Goal: Task Accomplishment & Management: Complete application form

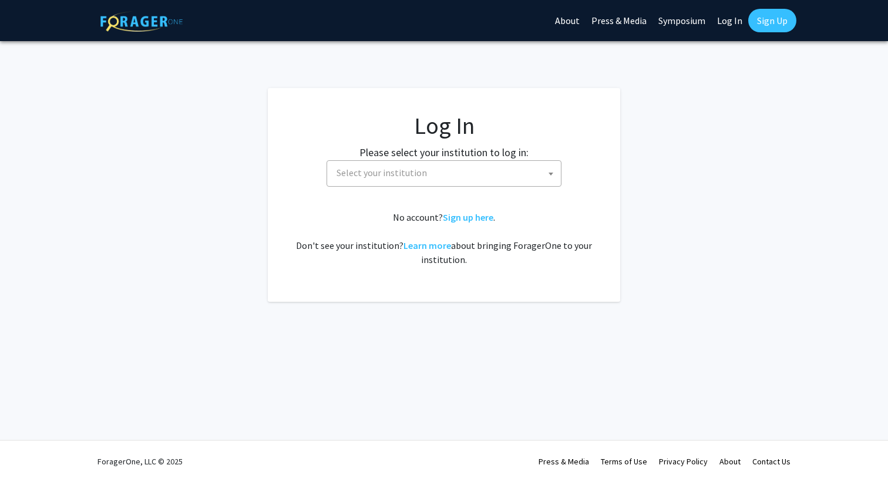
select select
click at [414, 170] on span "Select your institution" at bounding box center [381, 173] width 90 height 12
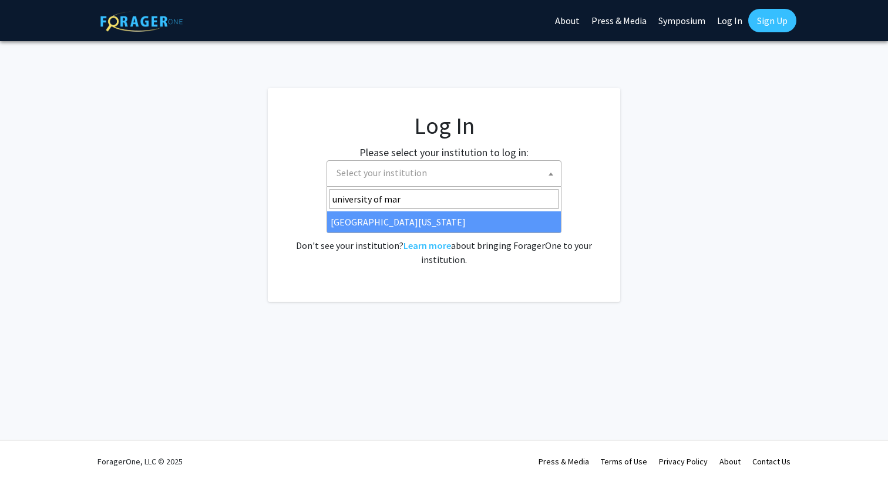
type input "university of mar"
select select "31"
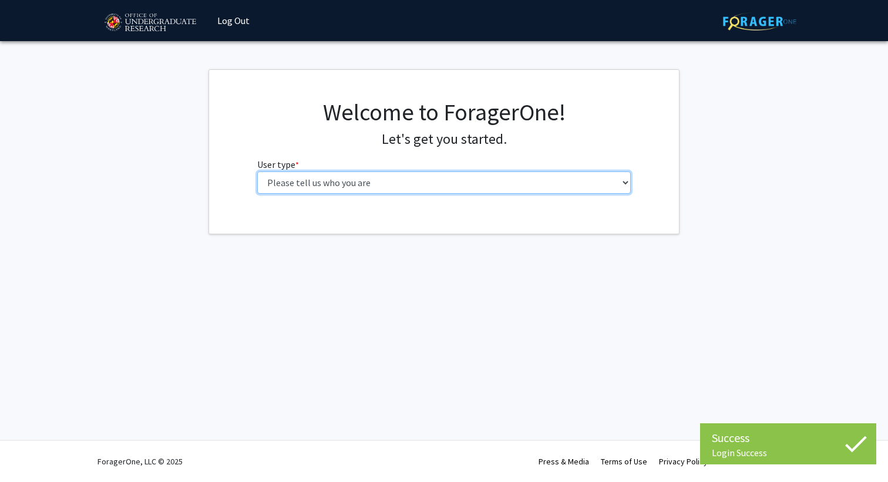
click at [289, 186] on select "Please tell us who you are Undergraduate Student Master's Student Doctoral Cand…" at bounding box center [444, 182] width 374 height 22
select select "1: undergrad"
click at [257, 171] on select "Please tell us who you are Undergraduate Student Master's Student Doctoral Cand…" at bounding box center [444, 182] width 374 height 22
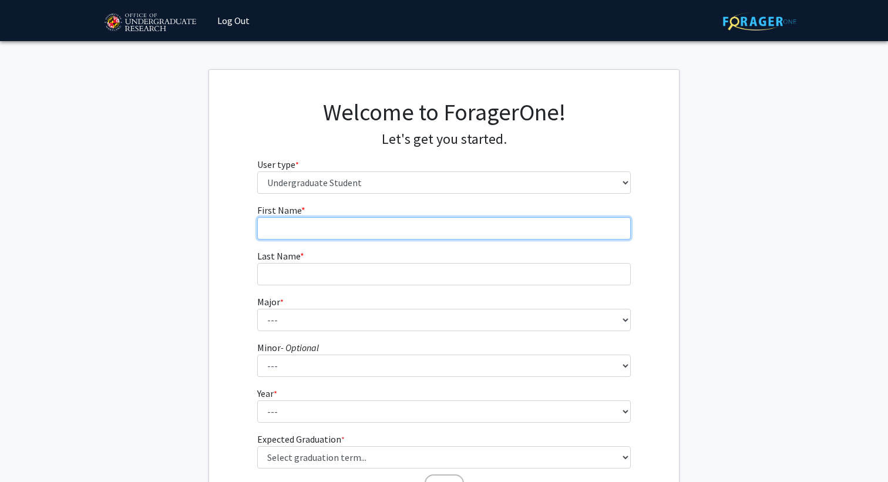
click at [315, 230] on input "First Name * required" at bounding box center [444, 228] width 374 height 22
type input "[PERSON_NAME]"
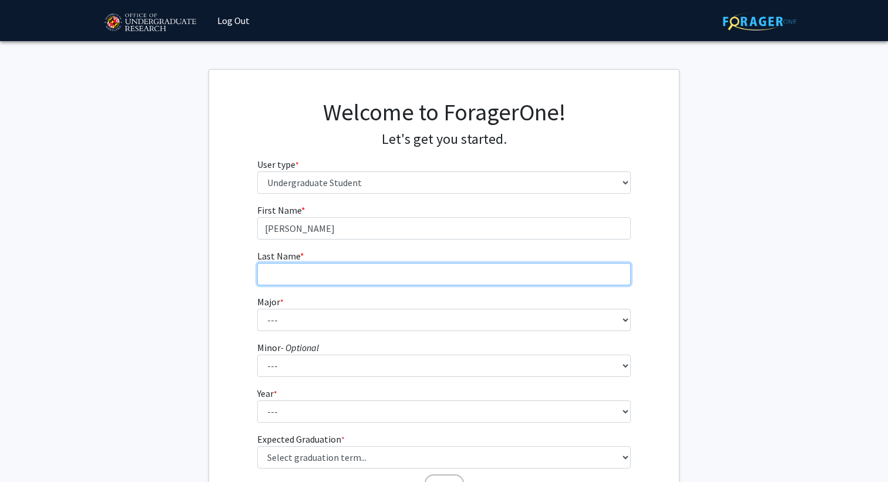
click at [309, 275] on input "Last Name * required" at bounding box center [444, 274] width 374 height 22
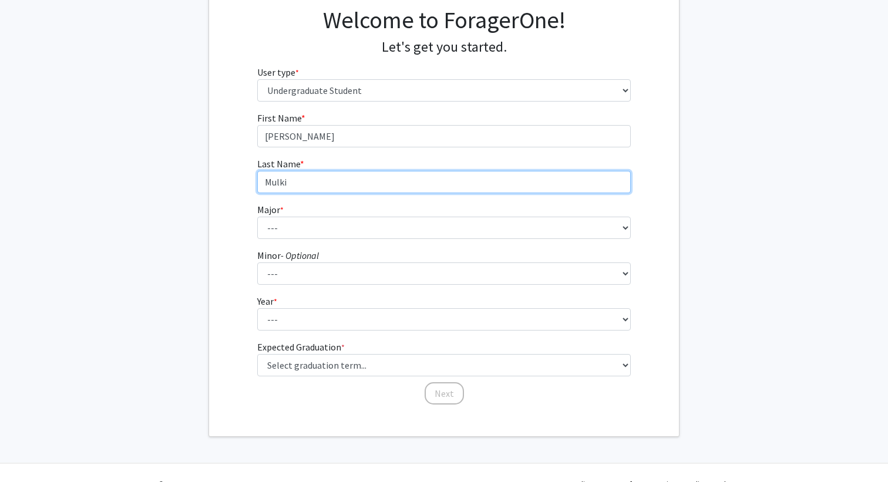
scroll to position [115, 0]
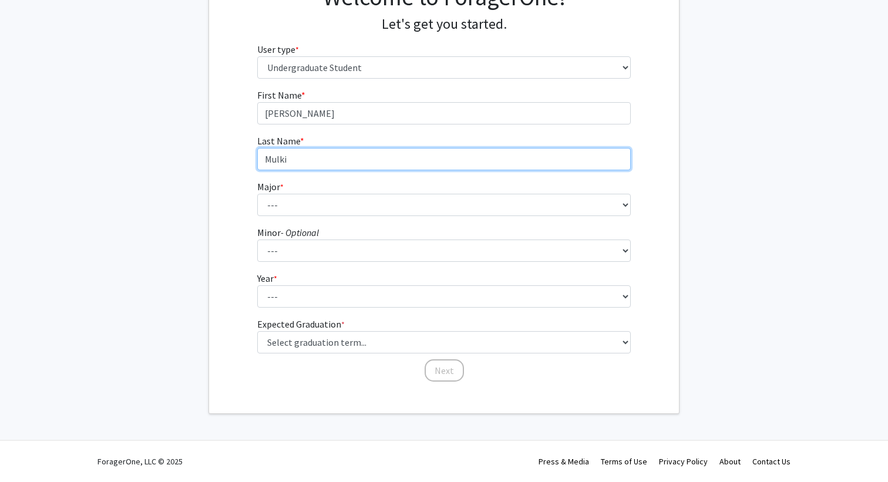
type input "Mulki"
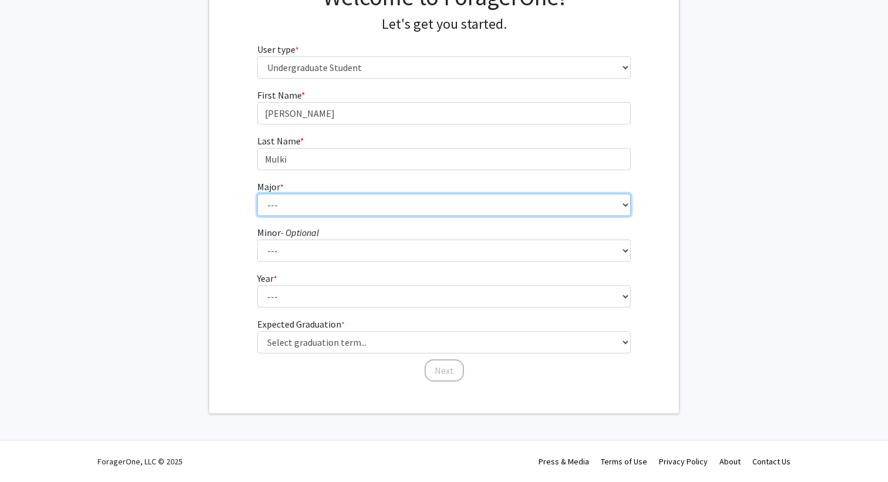
click at [292, 212] on select "--- Accounting Aerospace Engineering African American and Africana Studies Agri…" at bounding box center [444, 205] width 374 height 22
select select "28: 2329"
click at [257, 194] on select "--- Accounting Aerospace Engineering African American and Africana Studies Agri…" at bounding box center [444, 205] width 374 height 22
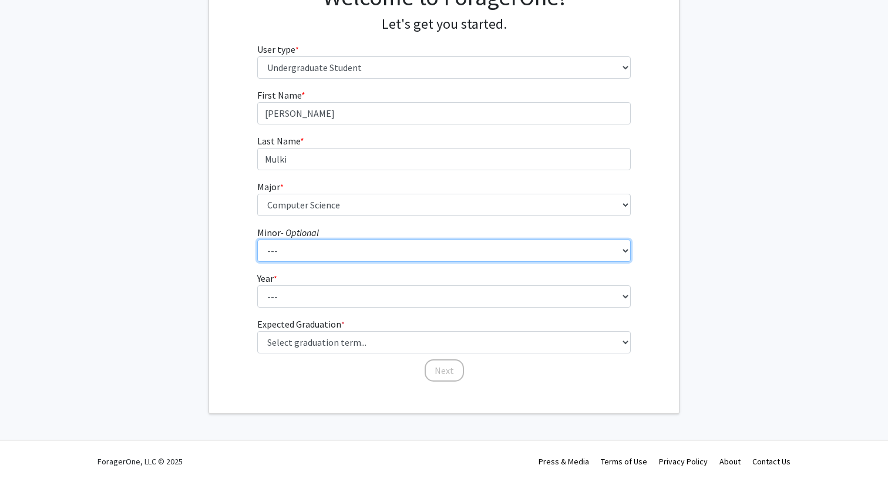
click at [306, 247] on select "--- Actuarial Mathematics Advanced Cybersecurity Experience for Students Africa…" at bounding box center [444, 251] width 374 height 22
select select "82: 1885"
click at [257, 240] on select "--- Actuarial Mathematics Advanced Cybersecurity Experience for Students Africa…" at bounding box center [444, 251] width 374 height 22
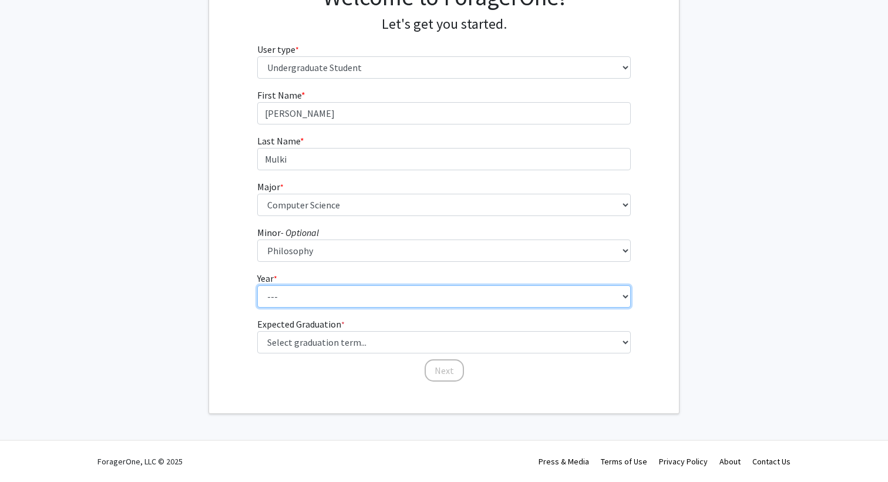
click at [309, 292] on select "--- First-year Sophomore Junior Senior Postbaccalaureate Certificate" at bounding box center [444, 296] width 374 height 22
select select "2: sophomore"
click at [257, 285] on select "--- First-year Sophomore Junior Senior Postbaccalaureate Certificate" at bounding box center [444, 296] width 374 height 22
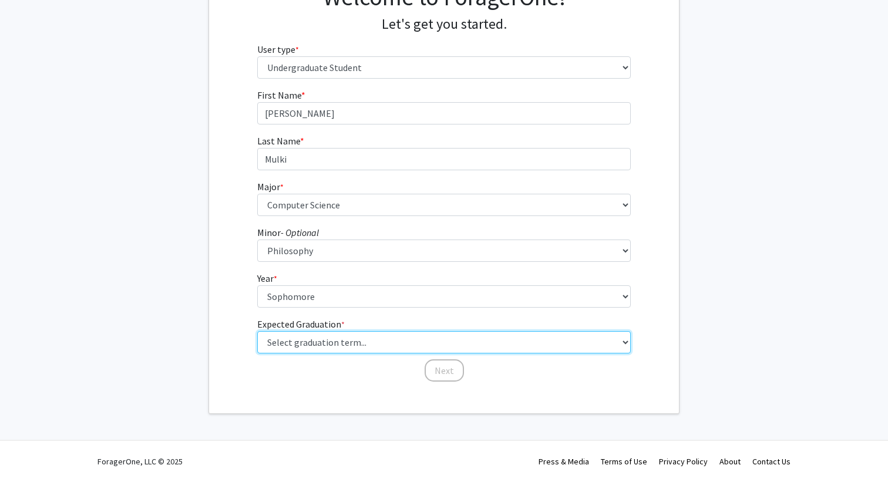
click at [295, 338] on select "Select graduation term... Spring 2025 Summer 2025 Fall 2025 Winter 2025 Spring …" at bounding box center [444, 342] width 374 height 22
select select "9: spring_2027"
click at [257, 331] on select "Select graduation term... Spring 2025 Summer 2025 Fall 2025 Winter 2025 Spring …" at bounding box center [444, 342] width 374 height 22
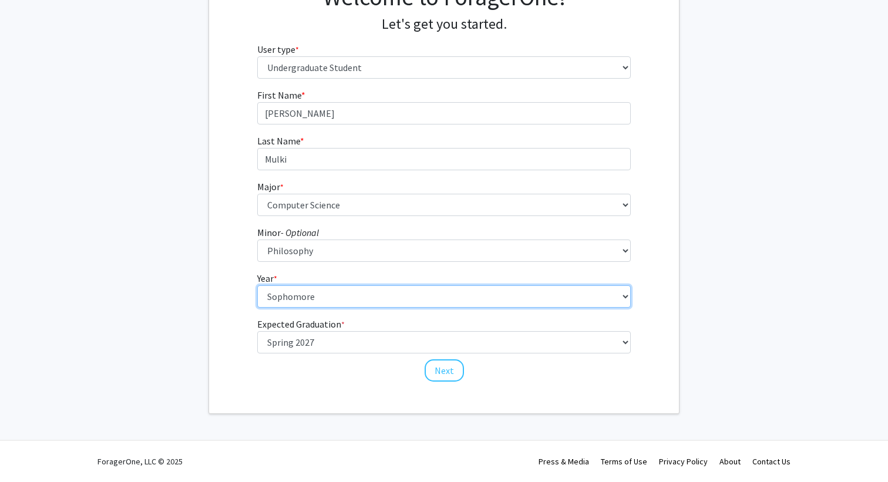
click at [299, 298] on select "--- First-year Sophomore Junior Senior Postbaccalaureate Certificate" at bounding box center [444, 296] width 374 height 22
select select "3: junior"
click at [257, 285] on select "--- First-year Sophomore Junior Senior Postbaccalaureate Certificate" at bounding box center [444, 296] width 374 height 22
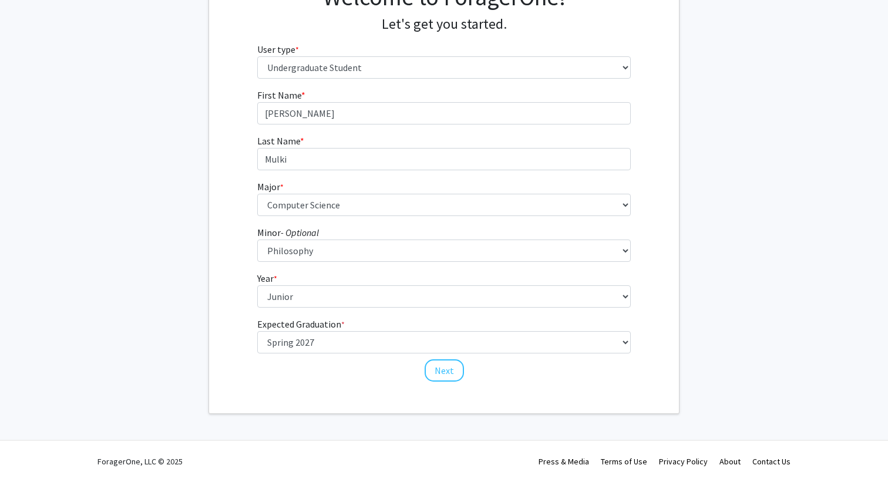
click at [225, 276] on div "First Name * required [PERSON_NAME] Last Name * required Mulki Major * required…" at bounding box center [444, 235] width 470 height 295
click at [438, 369] on button "Next" at bounding box center [443, 370] width 39 height 22
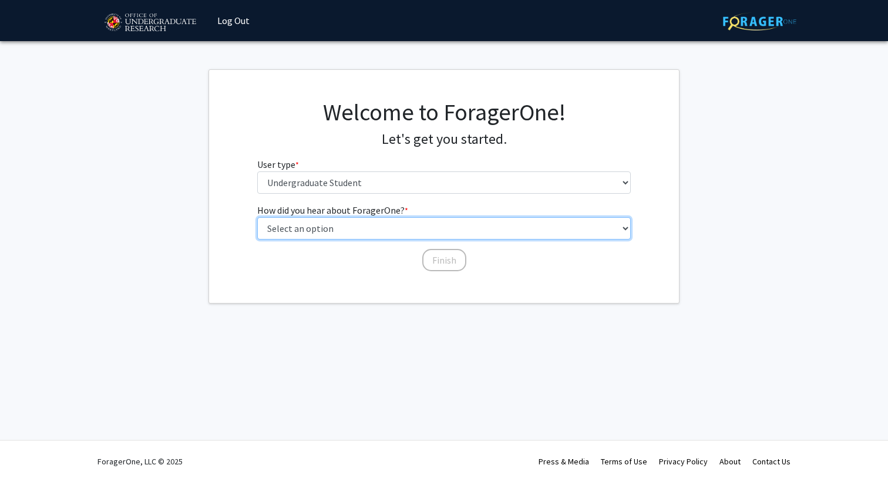
click at [401, 226] on select "Select an option Peer/student recommendation Faculty/staff recommendation Unive…" at bounding box center [444, 228] width 374 height 22
select select "3: university_website"
click at [257, 217] on select "Select an option Peer/student recommendation Faculty/staff recommendation Unive…" at bounding box center [444, 228] width 374 height 22
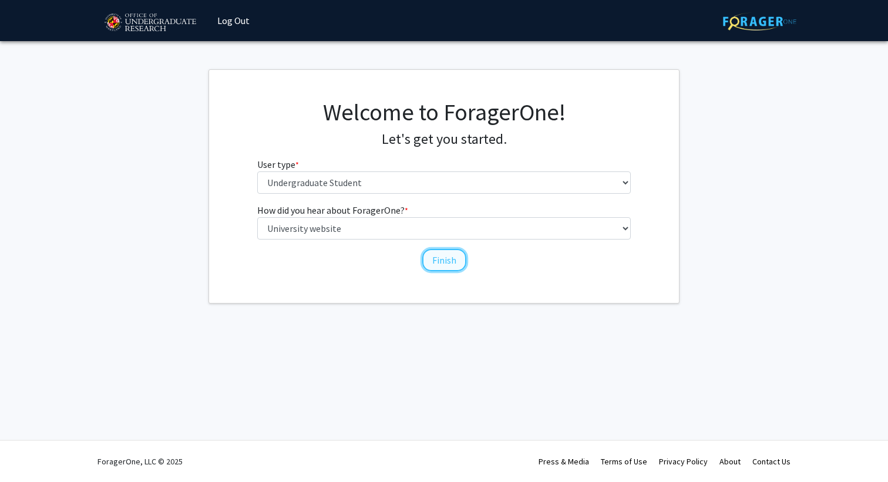
click at [445, 261] on button "Finish" at bounding box center [444, 260] width 44 height 22
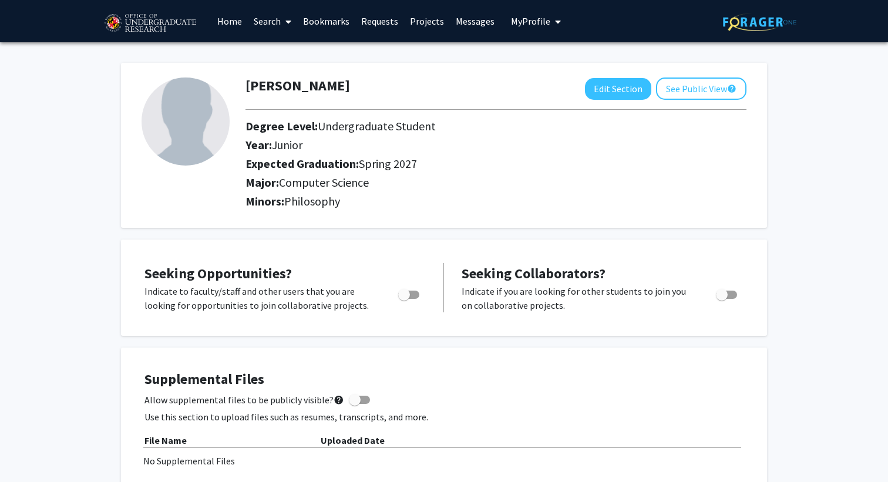
click at [171, 117] on img at bounding box center [185, 121] width 88 height 88
click at [606, 96] on button "Edit Section" at bounding box center [618, 89] width 66 height 22
select select "junior"
select select "37: spring_2027"
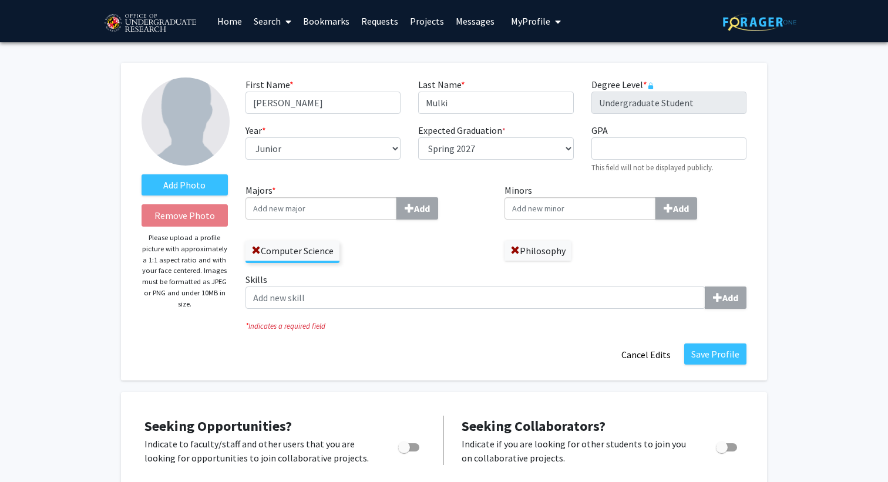
click at [167, 137] on img at bounding box center [185, 121] width 88 height 88
click at [172, 184] on label "Add Photo" at bounding box center [184, 184] width 86 height 21
click at [0, 0] on input "Add Photo" at bounding box center [0, 0] width 0 height 0
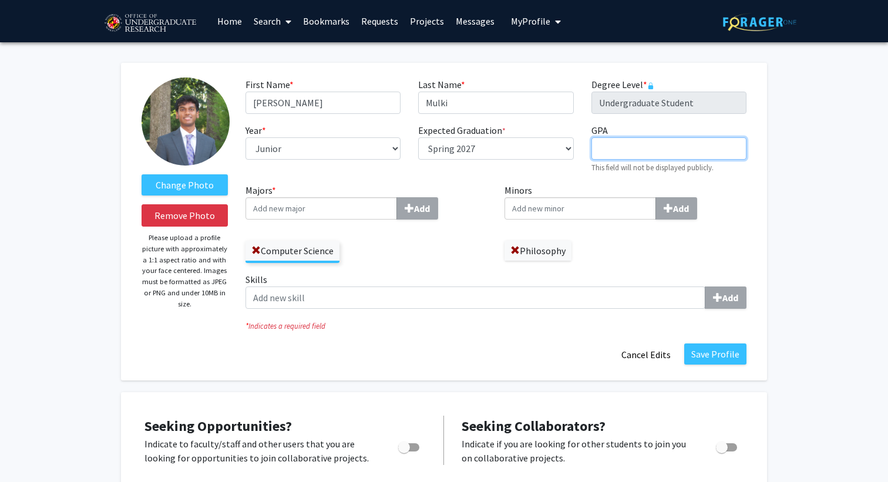
click at [623, 150] on input "GPA required" at bounding box center [668, 148] width 155 height 22
type input "3.847"
click at [598, 179] on div "First Name * required [PERSON_NAME] Last Name * required Mulki Degree Level * r…" at bounding box center [496, 130] width 518 height 106
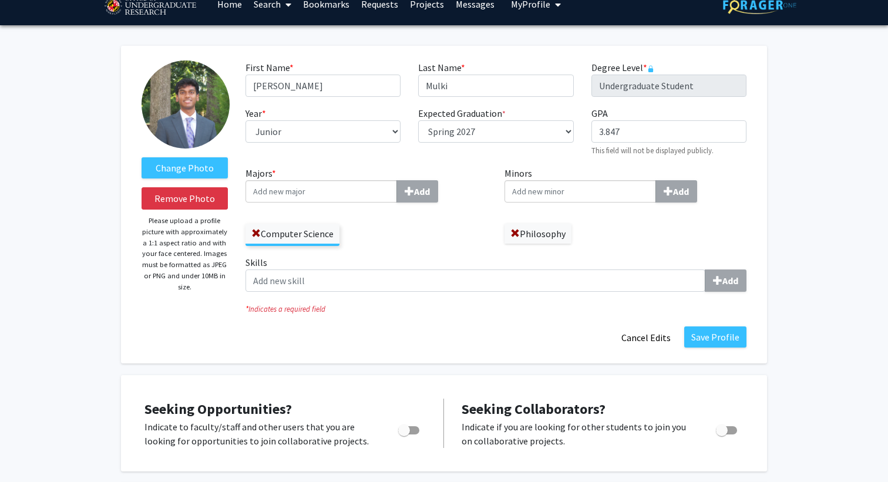
scroll to position [37, 0]
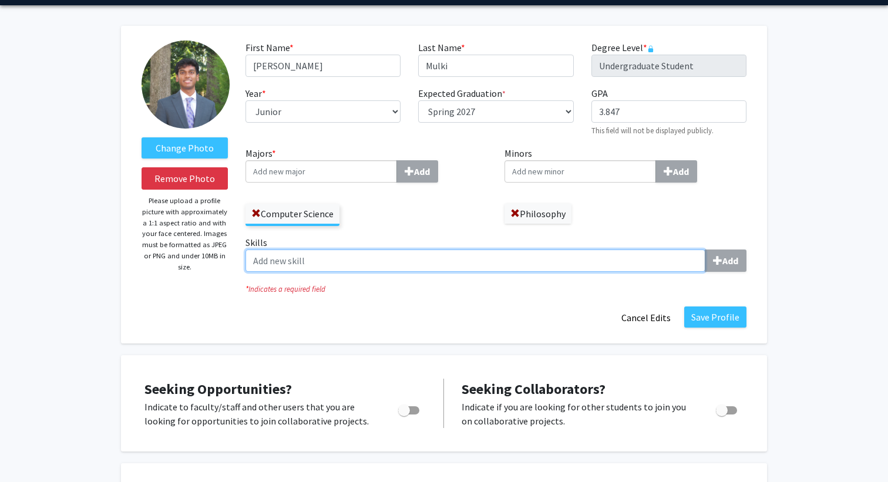
click at [491, 254] on input "Skills Add" at bounding box center [475, 261] width 460 height 22
type input "react"
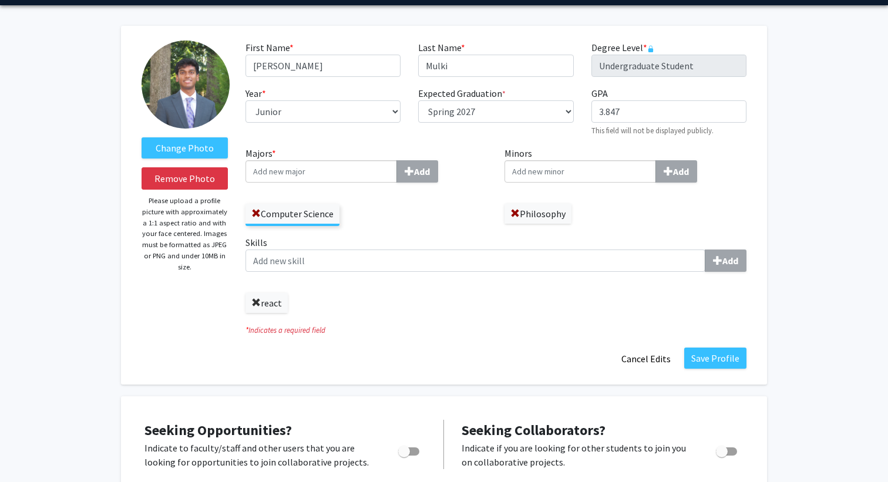
click at [252, 304] on span at bounding box center [255, 302] width 9 height 9
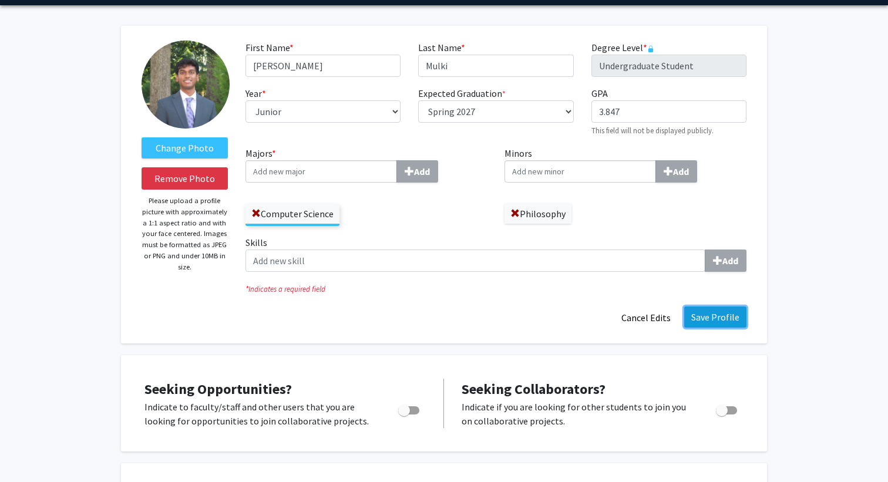
click at [709, 318] on button "Save Profile" at bounding box center [715, 316] width 62 height 21
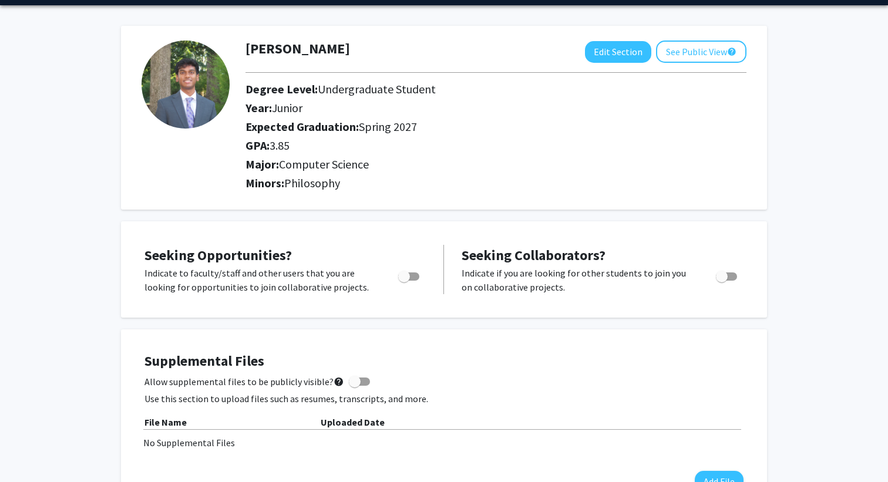
click at [407, 272] on span "Toggle" at bounding box center [404, 277] width 12 height 12
click at [404, 281] on input "Are you actively seeking opportunities?" at bounding box center [403, 281] width 1 height 1
checkbox input "true"
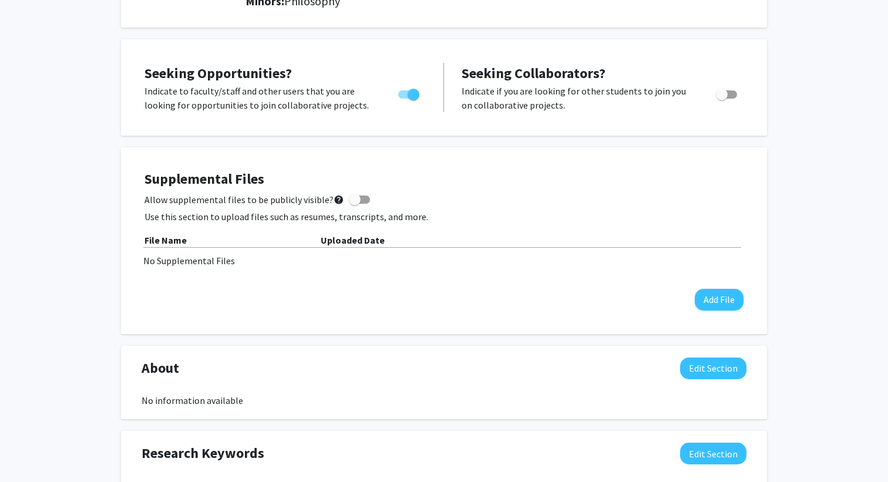
scroll to position [220, 0]
click at [710, 294] on button "Add File" at bounding box center [719, 299] width 49 height 22
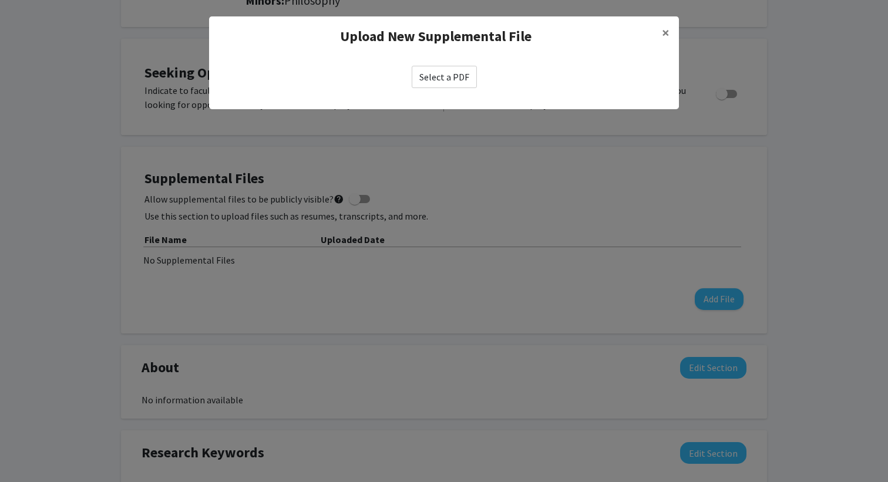
click at [458, 79] on label "Select a PDF" at bounding box center [444, 77] width 65 height 22
click at [0, 0] on input "Select a PDF" at bounding box center [0, 0] width 0 height 0
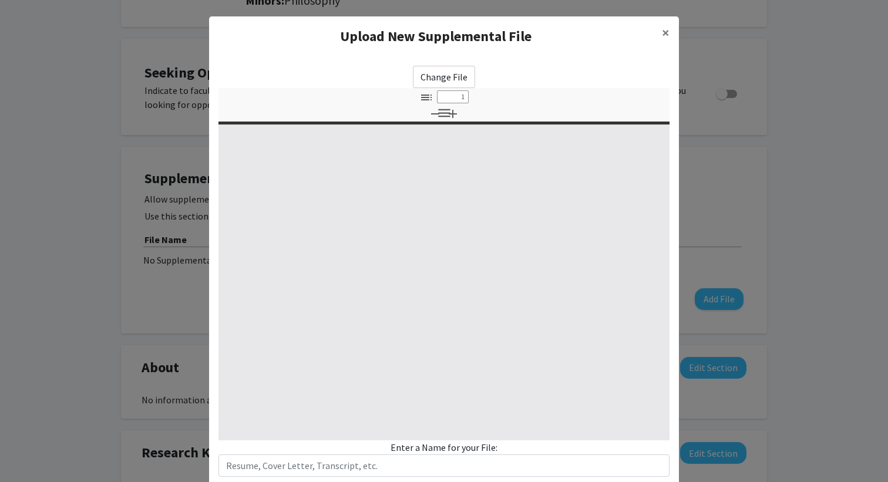
select select "custom"
type input "0"
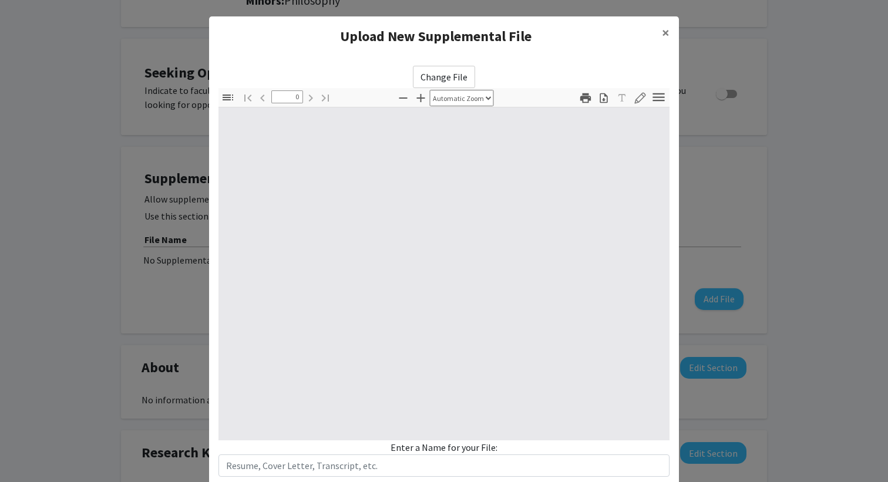
select select "custom"
type input "1"
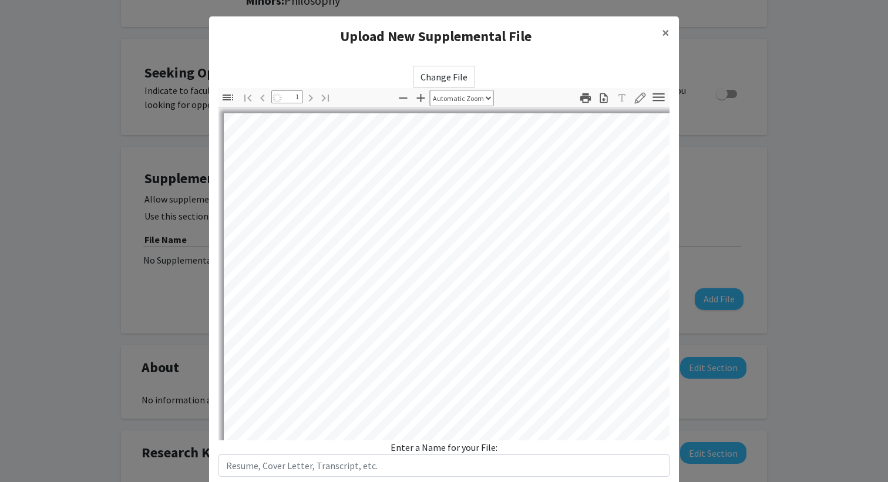
select select "auto"
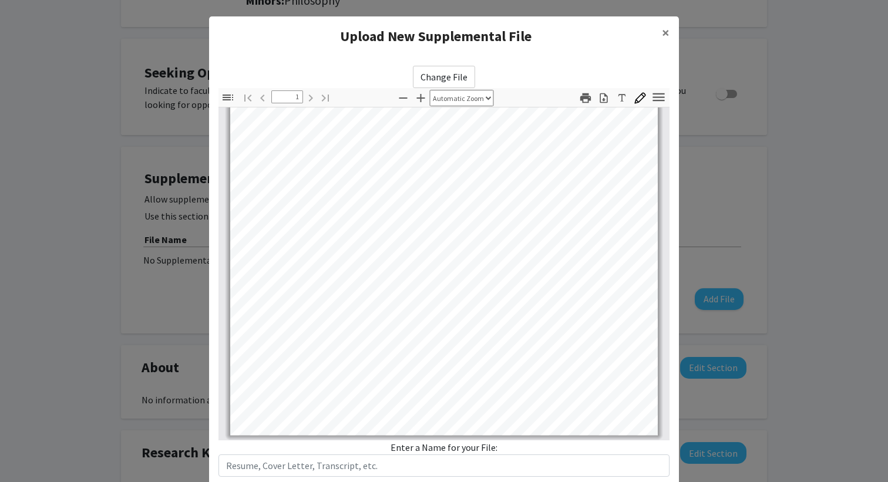
scroll to position [74, 0]
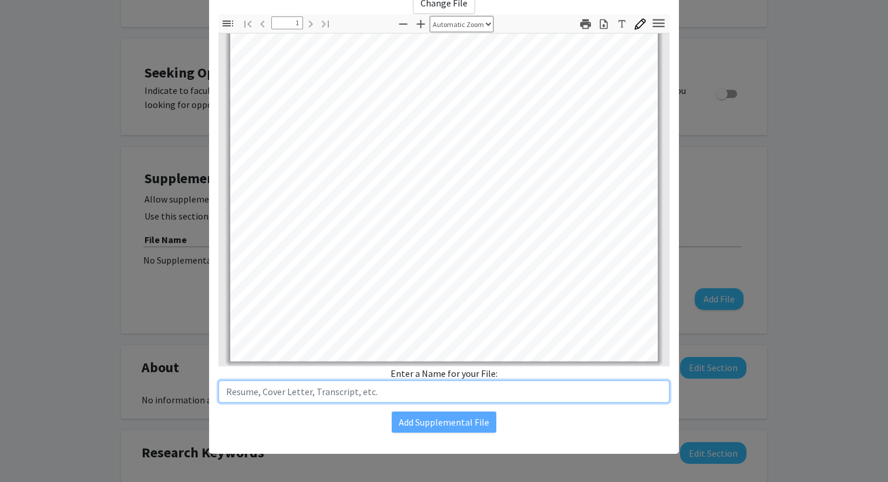
click at [392, 387] on input "text" at bounding box center [443, 391] width 451 height 22
type input "Resume"
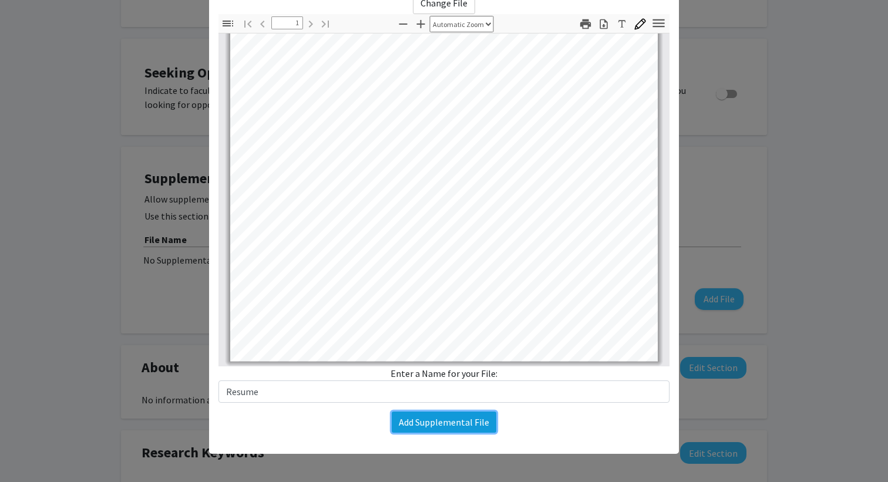
click at [447, 422] on button "Add Supplemental File" at bounding box center [444, 422] width 105 height 21
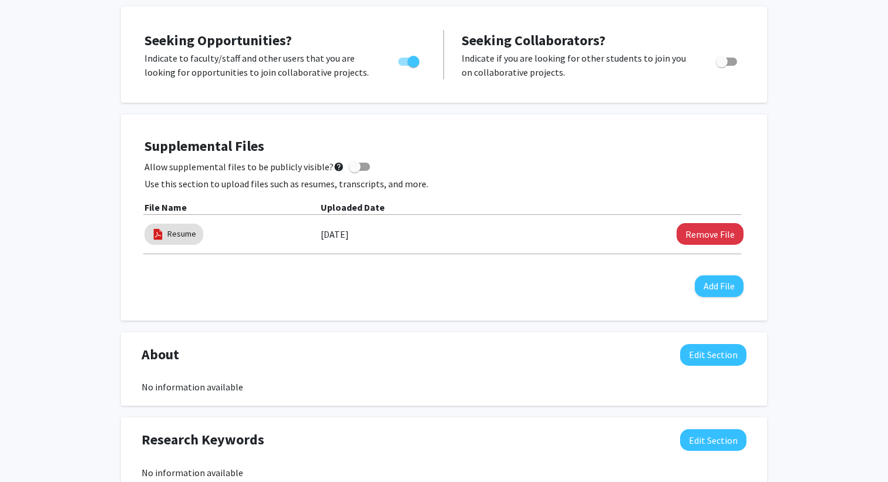
scroll to position [255, 0]
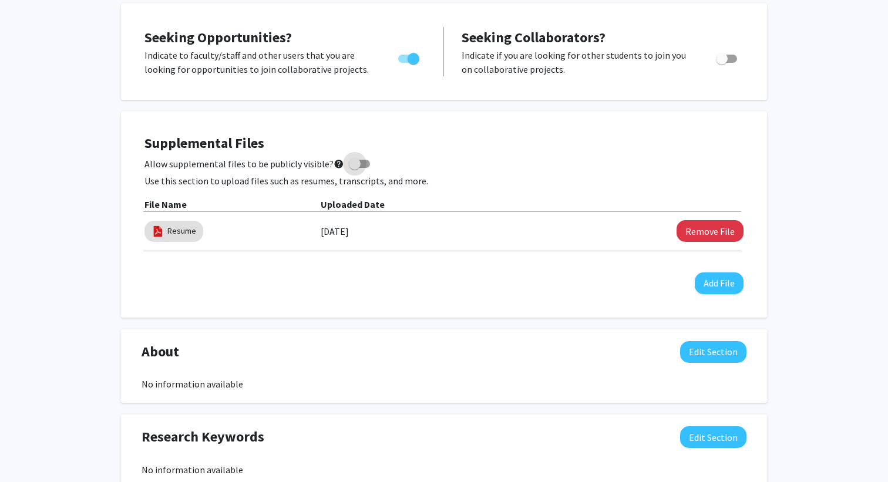
click at [295, 161] on span "Allow supplemental files to be publicly visible? help" at bounding box center [244, 164] width 200 height 14
click at [354, 168] on input "Allow supplemental files to be publicly visible? help" at bounding box center [354, 168] width 1 height 1
click at [304, 162] on span "Allow supplemental files to be publicly visible? help" at bounding box center [244, 164] width 200 height 14
click at [354, 168] on input "Allow supplemental files to be publicly visible? help" at bounding box center [354, 168] width 1 height 1
checkbox input "false"
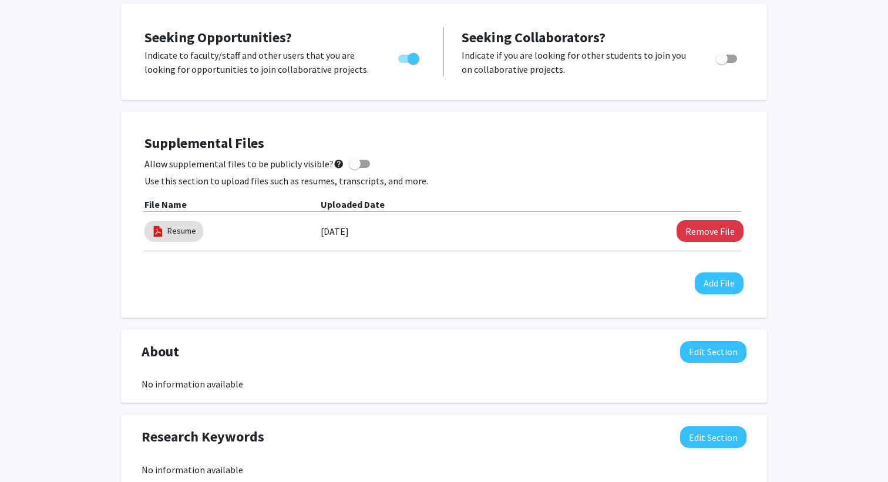
click at [324, 316] on div "Supplemental Files Allow supplemental files to be publicly visible? help Use th…" at bounding box center [444, 215] width 646 height 206
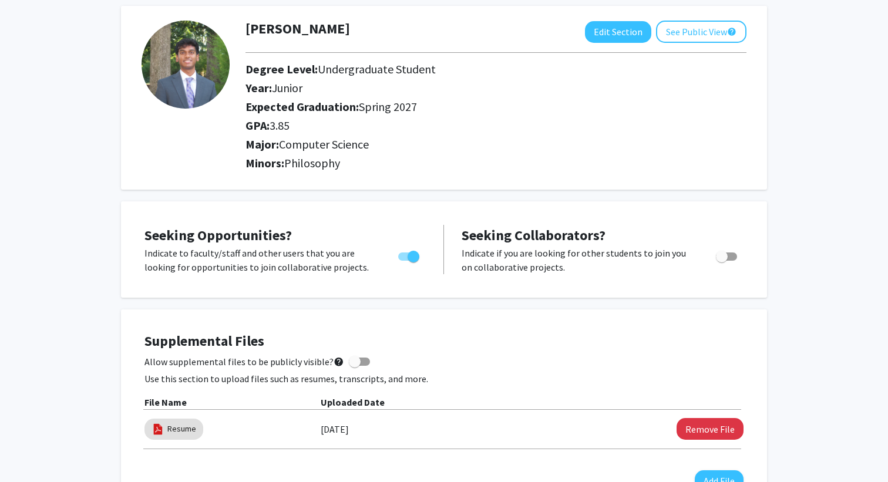
scroll to position [0, 0]
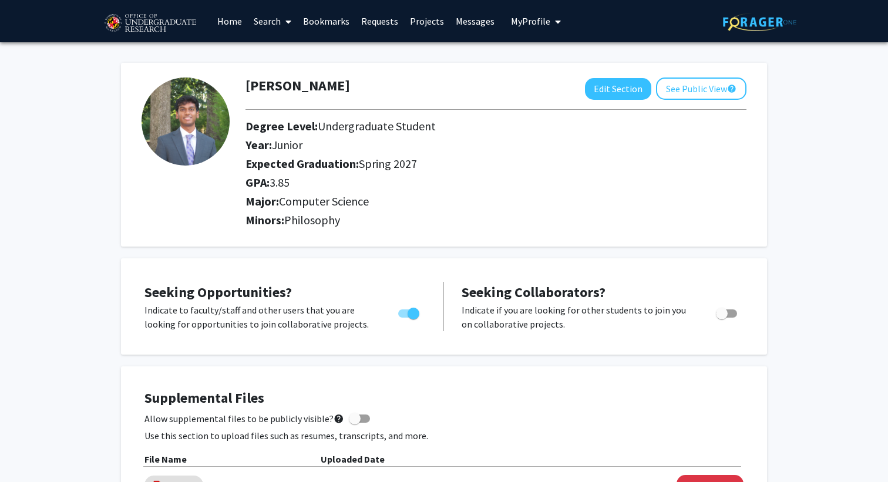
click at [277, 21] on link "Search" at bounding box center [272, 21] width 49 height 41
click at [285, 51] on span "Faculty/Staff" at bounding box center [291, 53] width 86 height 23
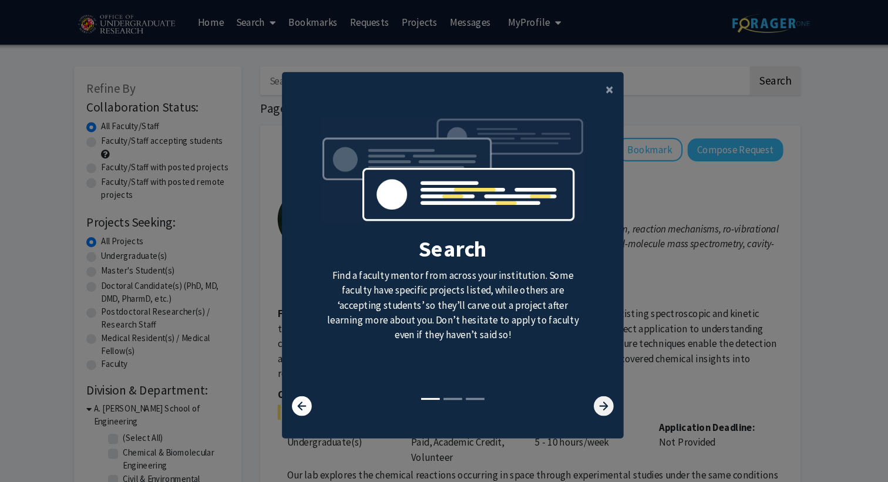
click at [601, 386] on icon at bounding box center [601, 384] width 19 height 19
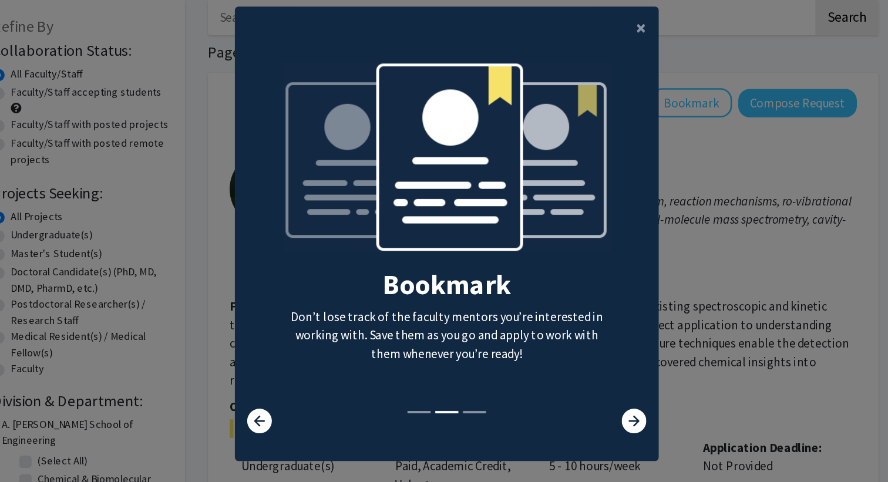
click at [612, 386] on div at bounding box center [592, 384] width 53 height 19
click at [602, 385] on icon at bounding box center [601, 384] width 19 height 19
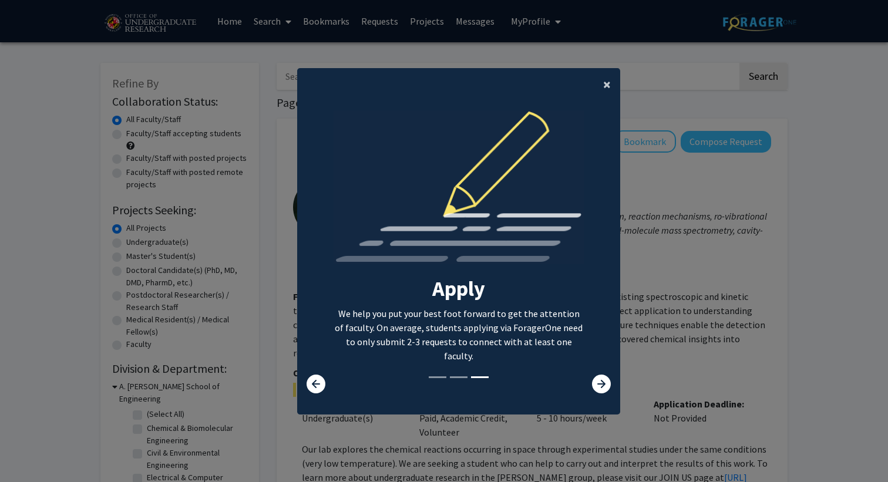
click at [607, 82] on span "×" at bounding box center [607, 84] width 8 height 18
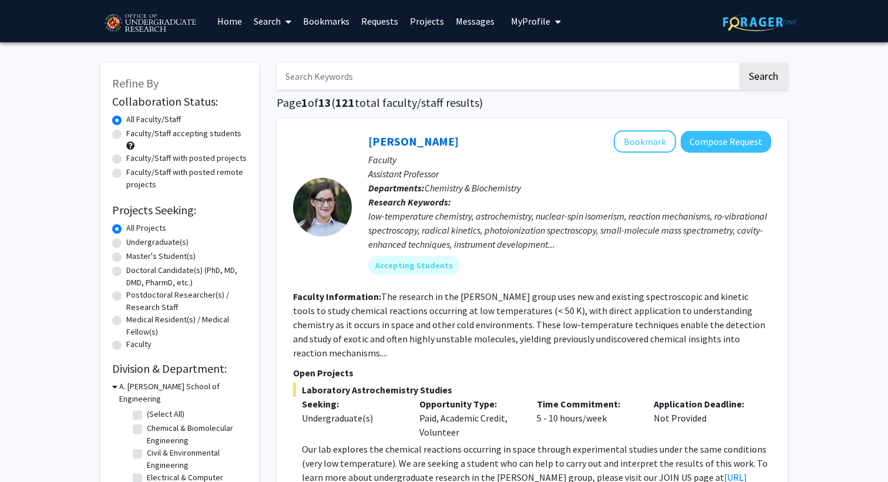
click at [126, 245] on label "Undergraduate(s)" at bounding box center [157, 242] width 62 height 12
click at [126, 244] on input "Undergraduate(s)" at bounding box center [130, 240] width 8 height 8
radio input "true"
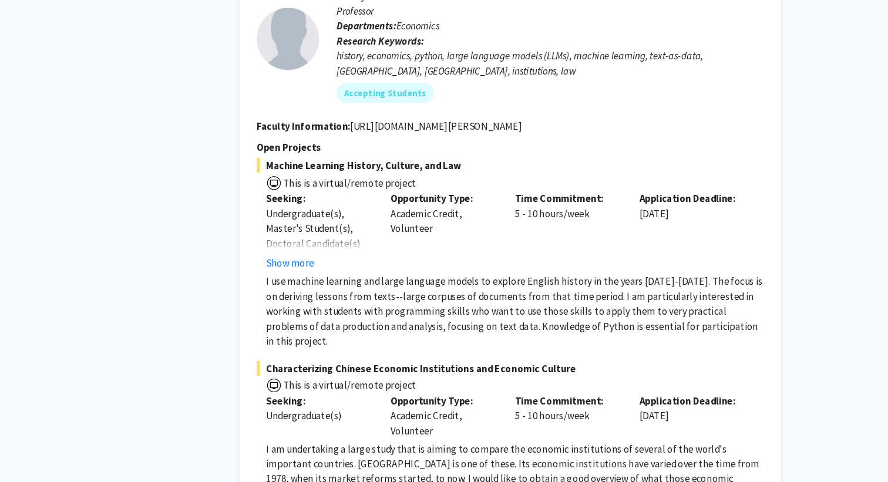
scroll to position [747, 0]
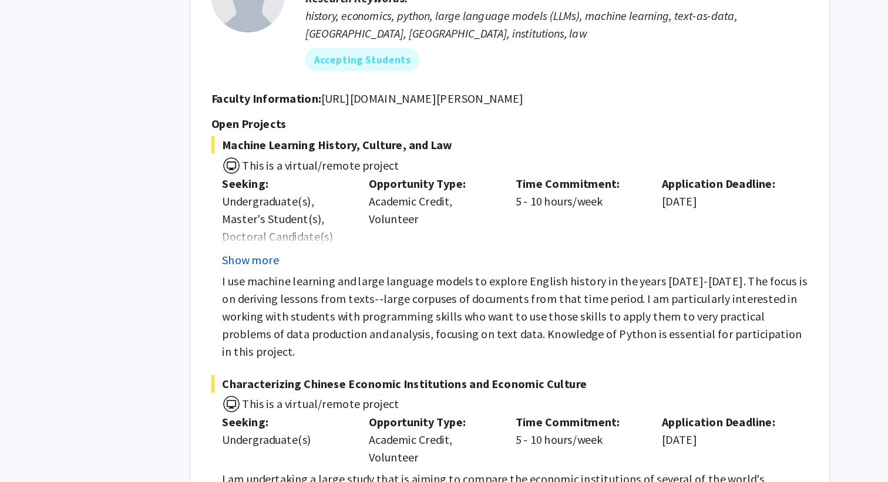
click at [332, 254] on button "Show more" at bounding box center [324, 261] width 45 height 14
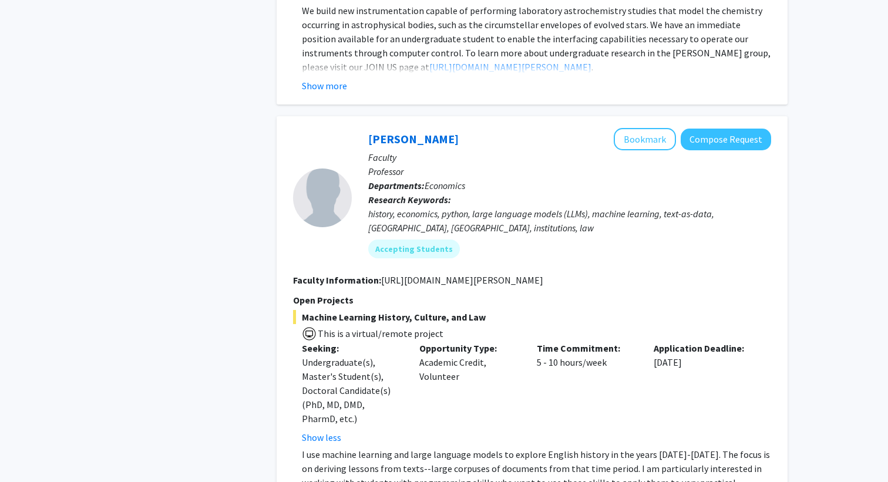
scroll to position [626, 0]
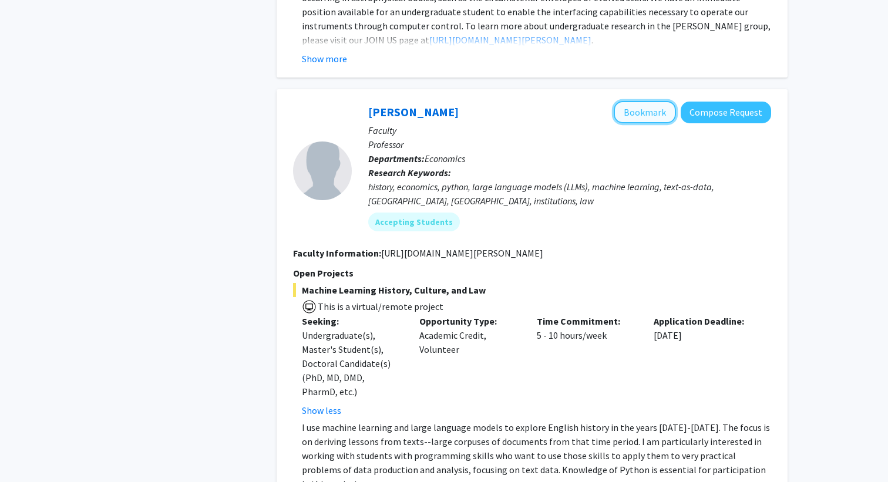
click at [635, 101] on button "Bookmark" at bounding box center [645, 112] width 62 height 22
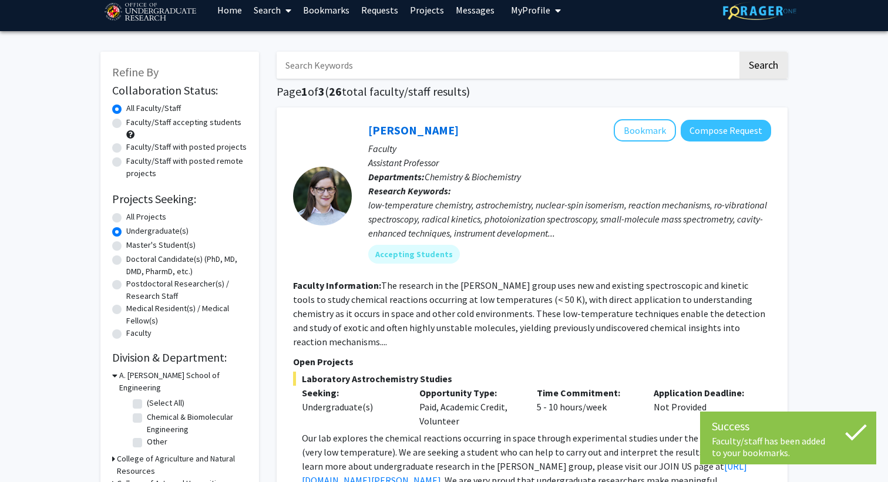
scroll to position [0, 0]
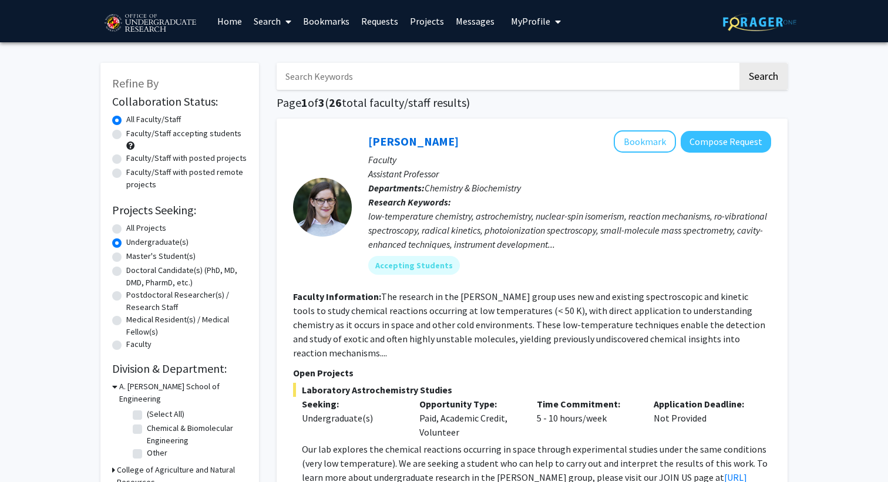
click at [340, 25] on link "Bookmarks" at bounding box center [326, 21] width 58 height 41
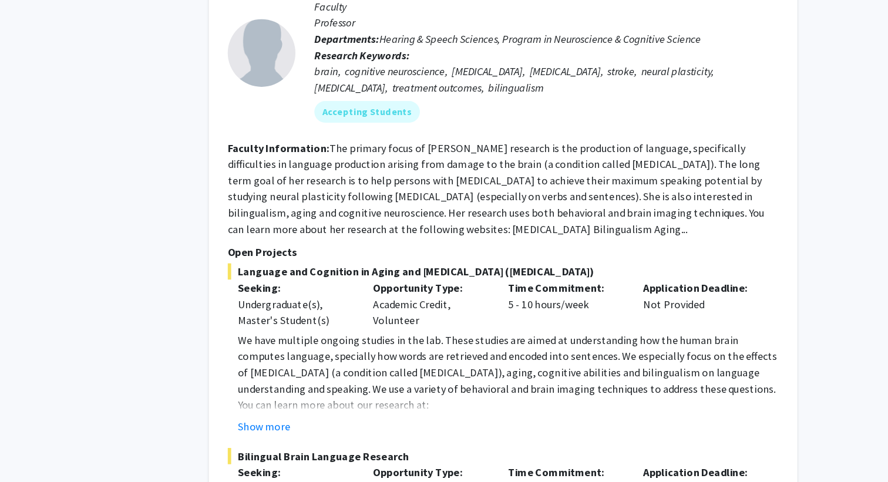
scroll to position [3891, 0]
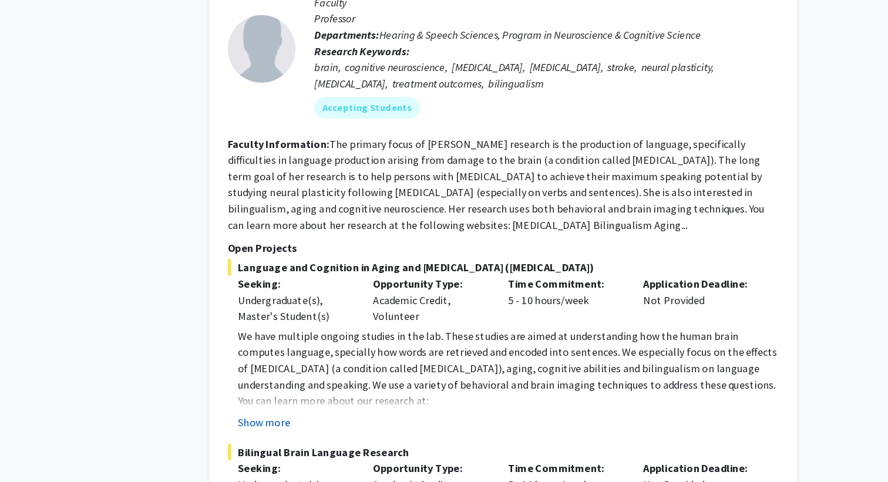
click at [335, 423] on button "Show more" at bounding box center [324, 430] width 45 height 14
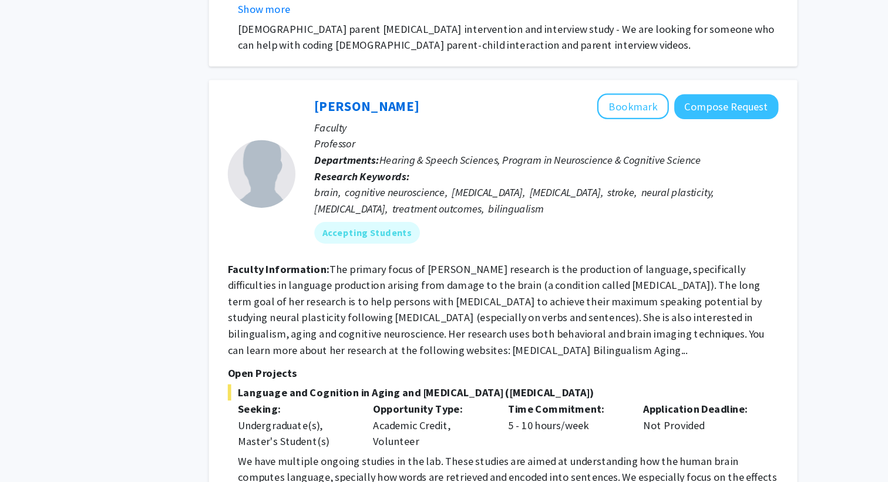
scroll to position [3803, 0]
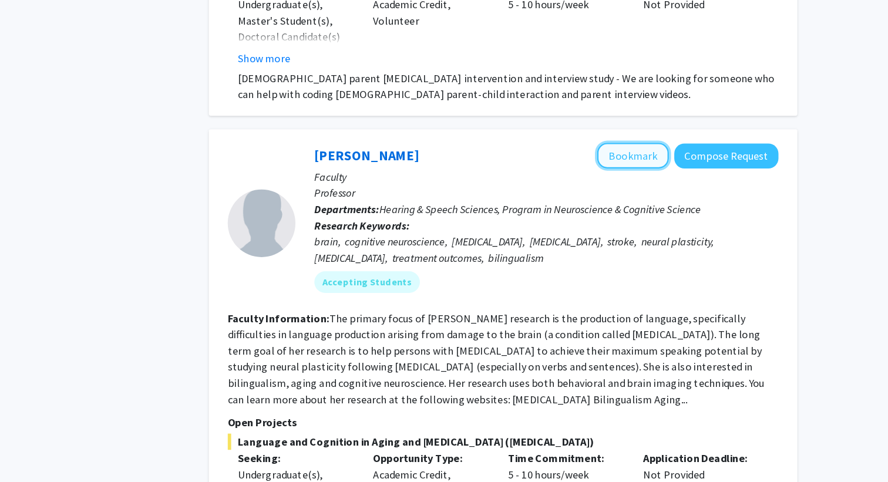
click at [648, 124] on button "Bookmark" at bounding box center [645, 135] width 62 height 22
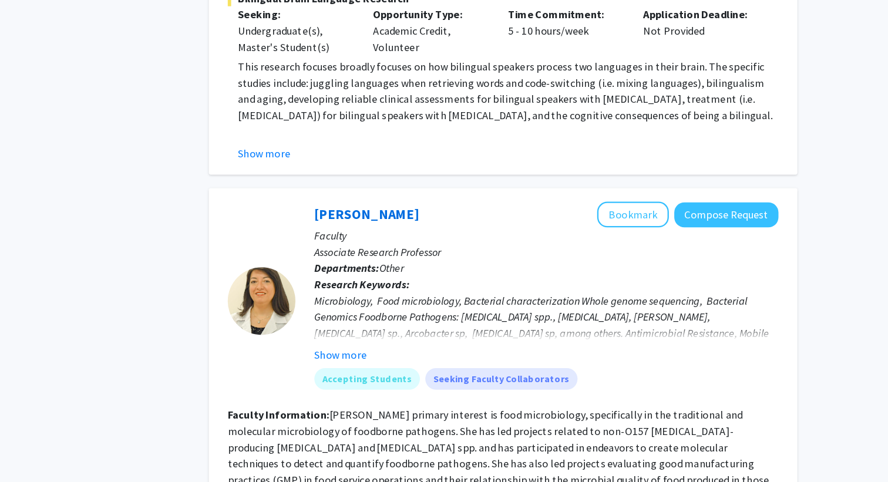
scroll to position [4329, 0]
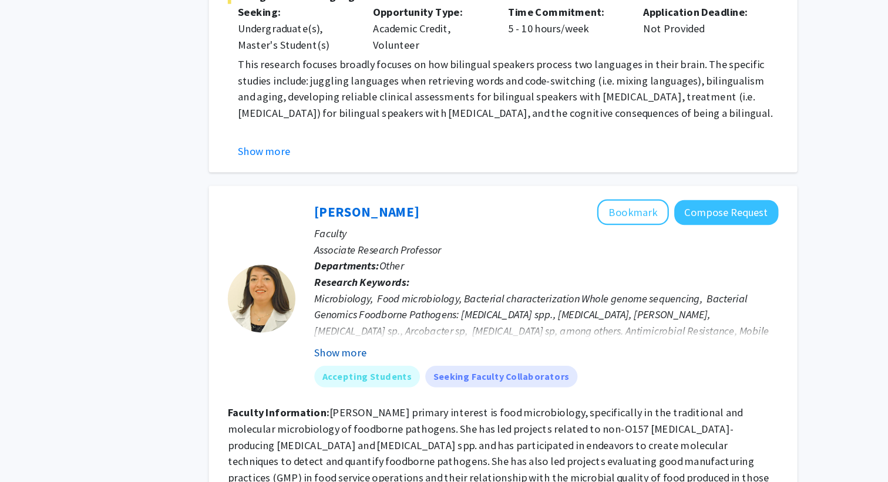
click at [400, 362] on button "Show more" at bounding box center [390, 369] width 45 height 14
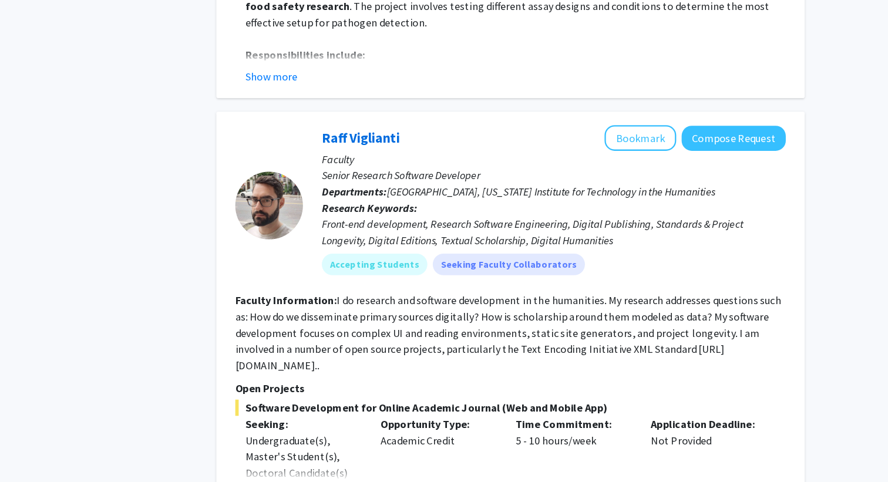
scroll to position [5112, 0]
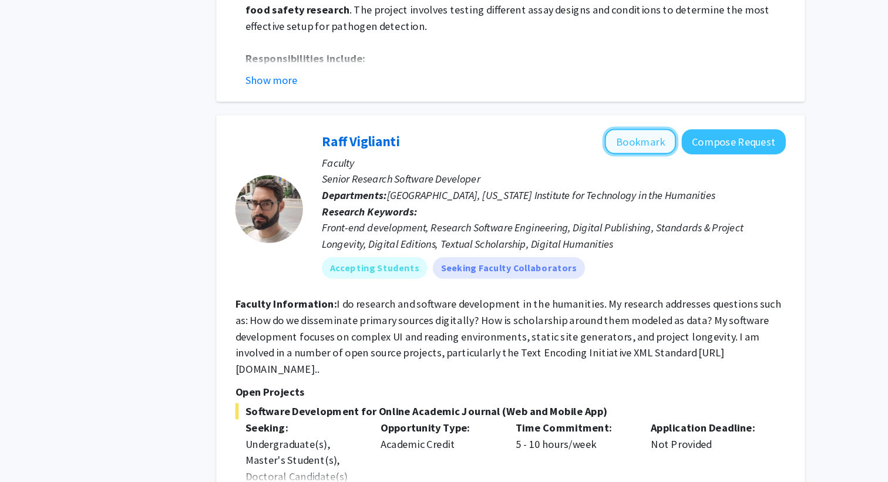
click at [651, 112] on button "Bookmark" at bounding box center [645, 123] width 62 height 22
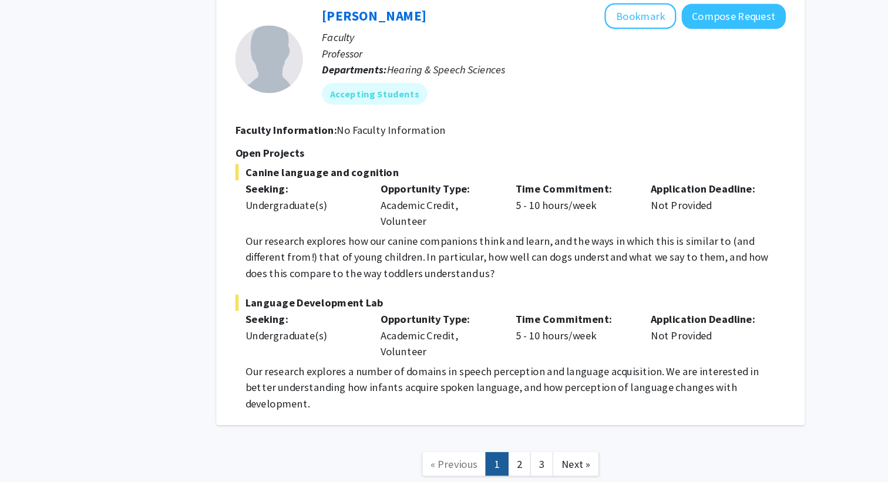
scroll to position [5816, 0]
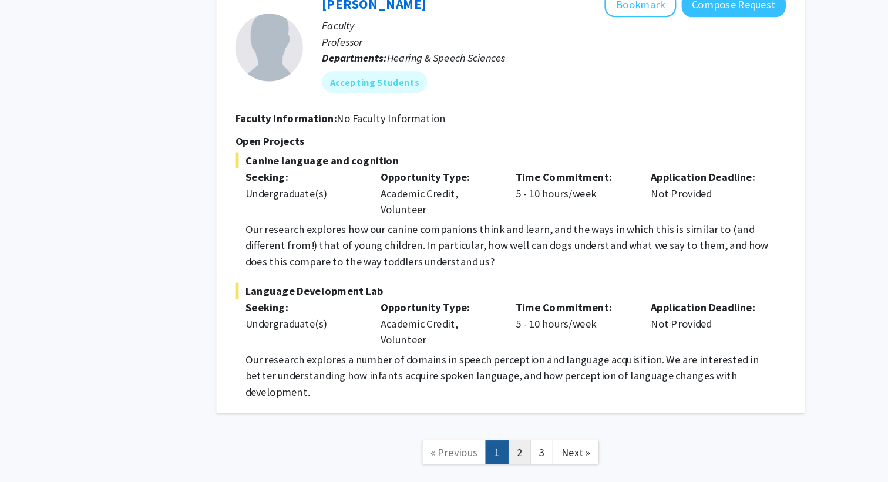
click at [542, 446] on link "2" at bounding box center [540, 456] width 20 height 21
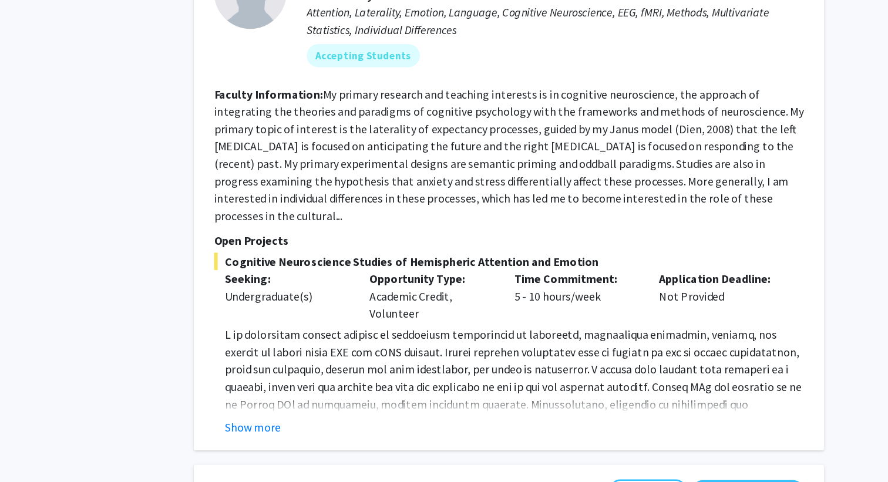
scroll to position [548, 0]
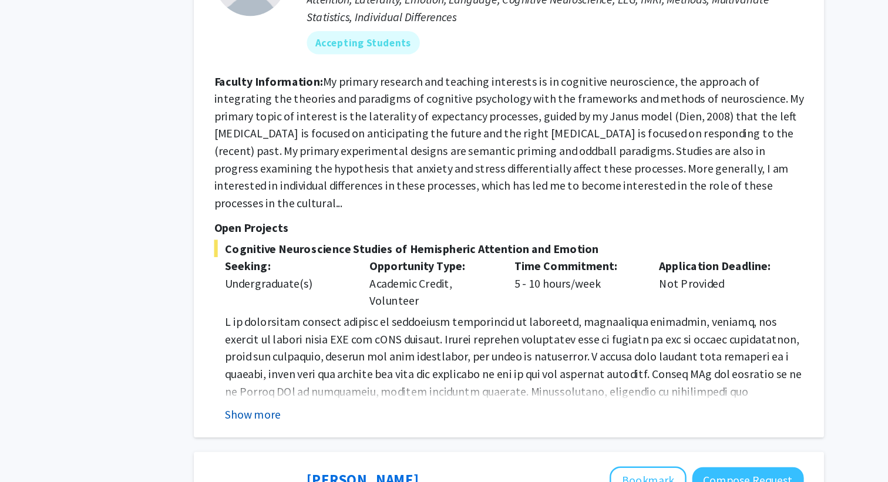
click at [339, 420] on button "Show more" at bounding box center [324, 427] width 45 height 14
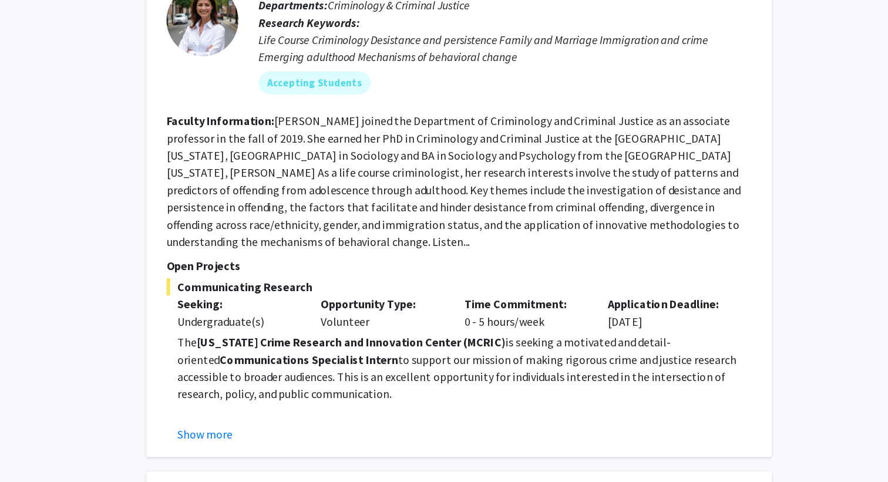
scroll to position [1407, 0]
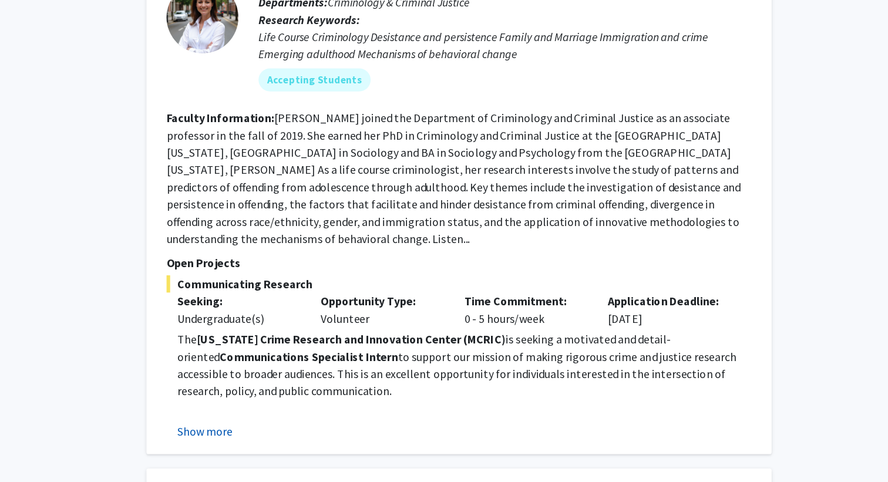
click at [326, 433] on button "Show more" at bounding box center [324, 440] width 45 height 14
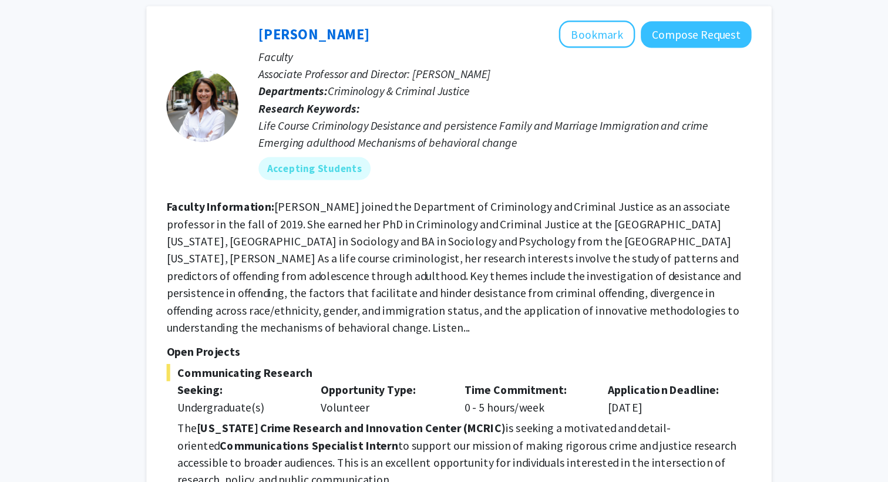
scroll to position [1378, 0]
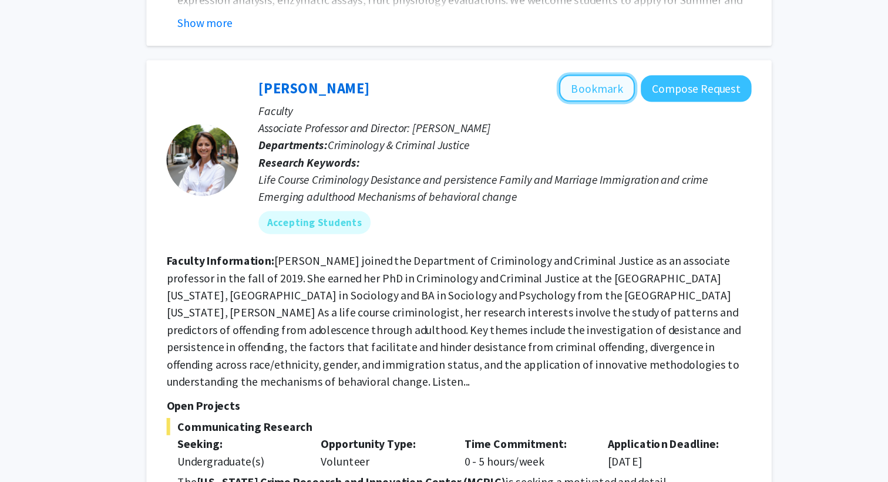
click at [637, 61] on button "Bookmark" at bounding box center [645, 72] width 62 height 22
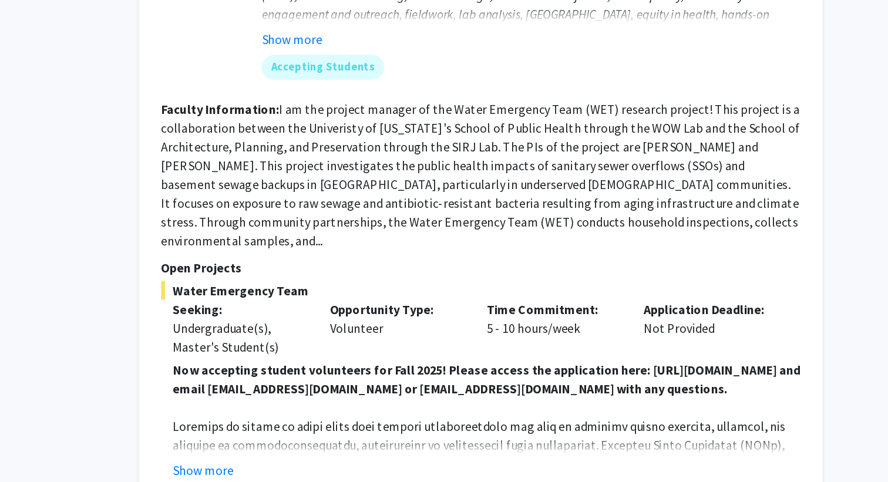
scroll to position [4013, 0]
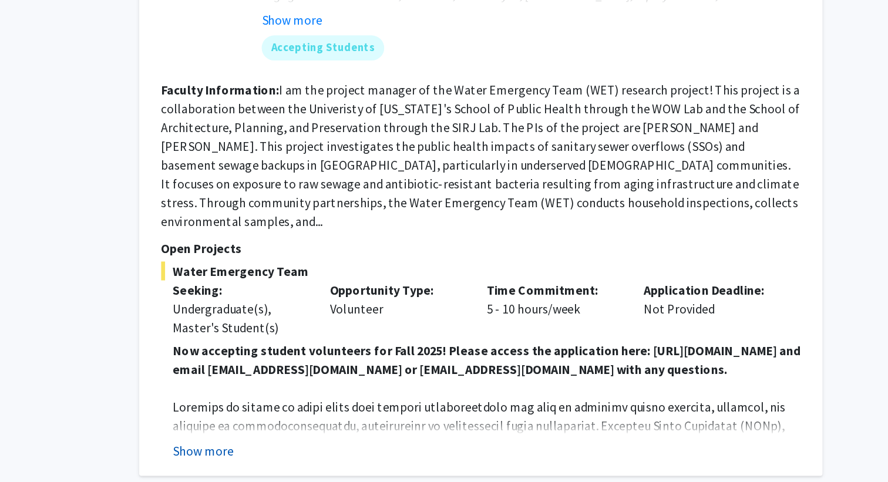
click at [339, 451] on button "Show more" at bounding box center [324, 458] width 45 height 14
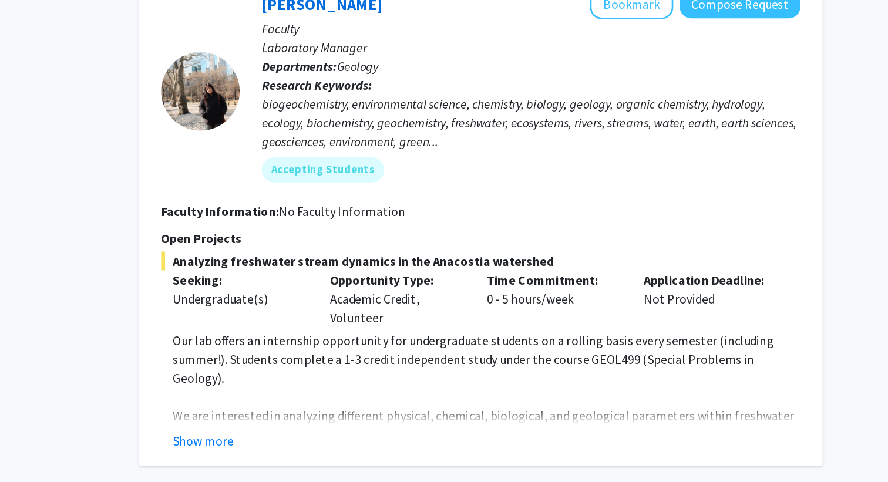
scroll to position [4640, 0]
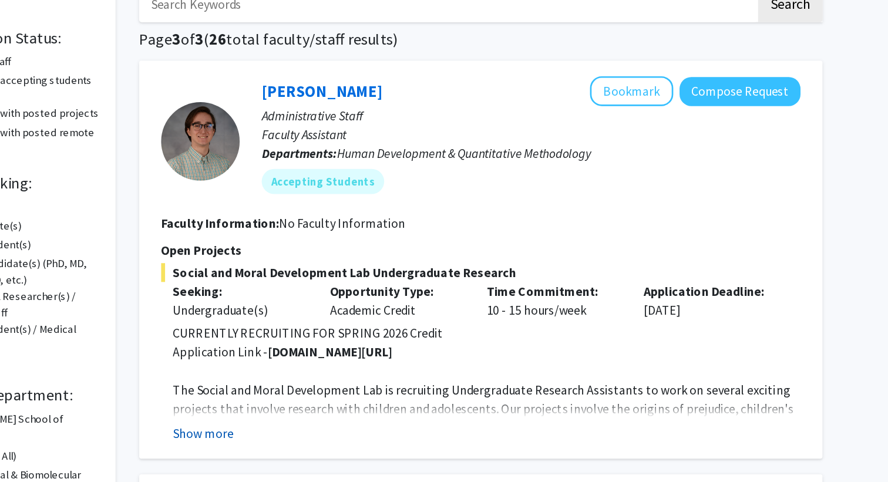
click at [331, 400] on button "Show more" at bounding box center [324, 397] width 45 height 14
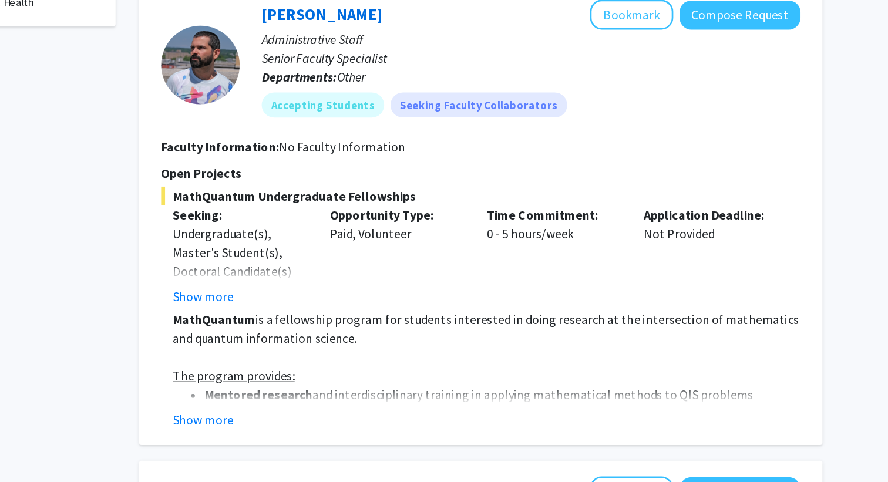
scroll to position [450, 0]
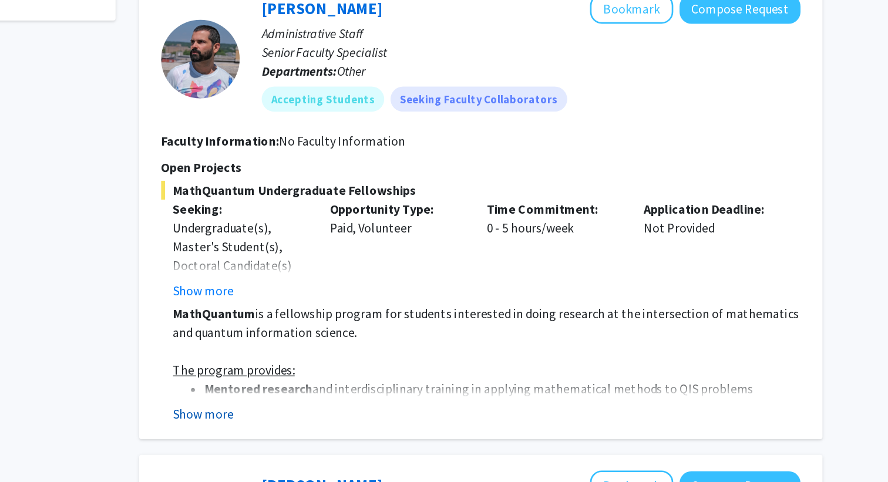
click at [332, 433] on button "Show more" at bounding box center [324, 431] width 45 height 14
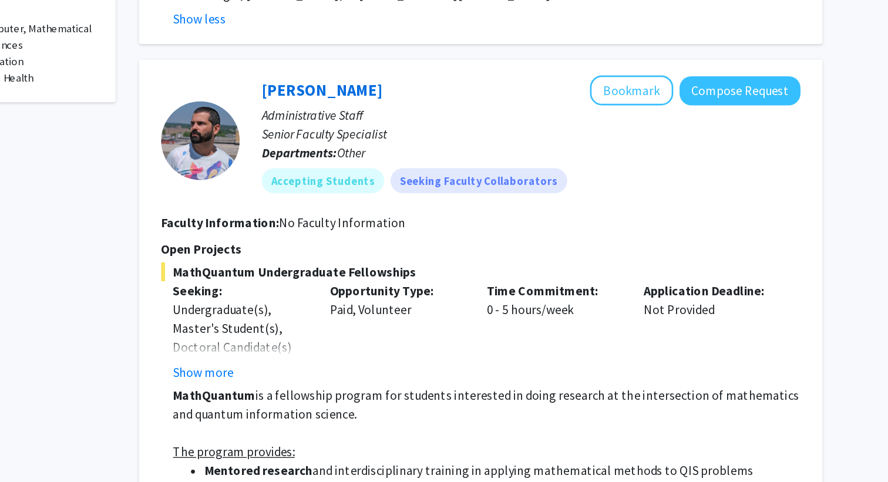
scroll to position [482, 0]
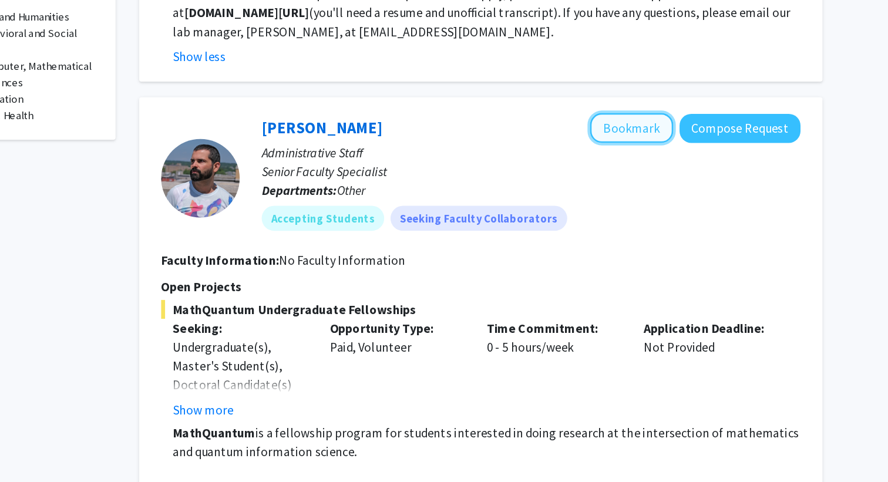
click at [626, 95] on button "Bookmark" at bounding box center [645, 96] width 62 height 22
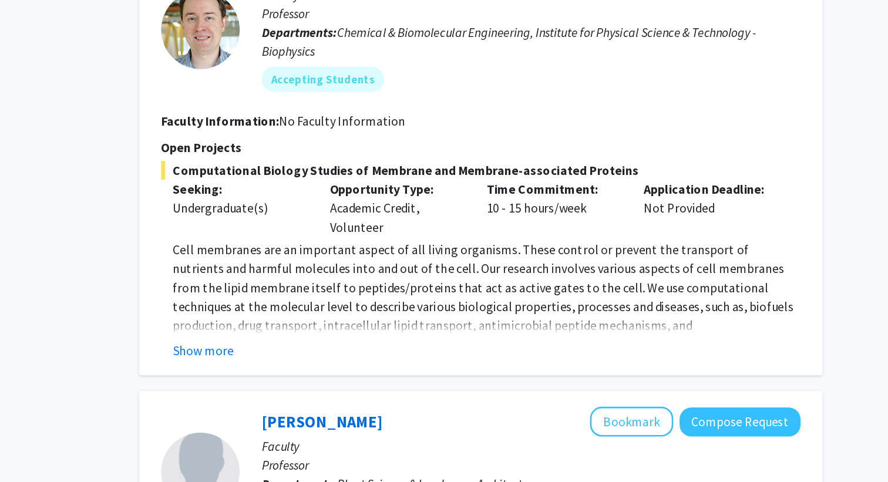
scroll to position [1318, 0]
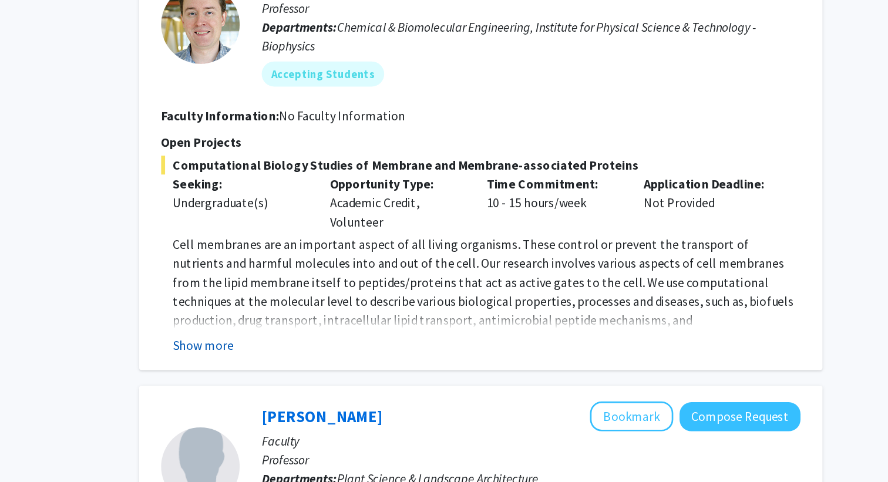
click at [344, 372] on button "Show more" at bounding box center [324, 379] width 45 height 14
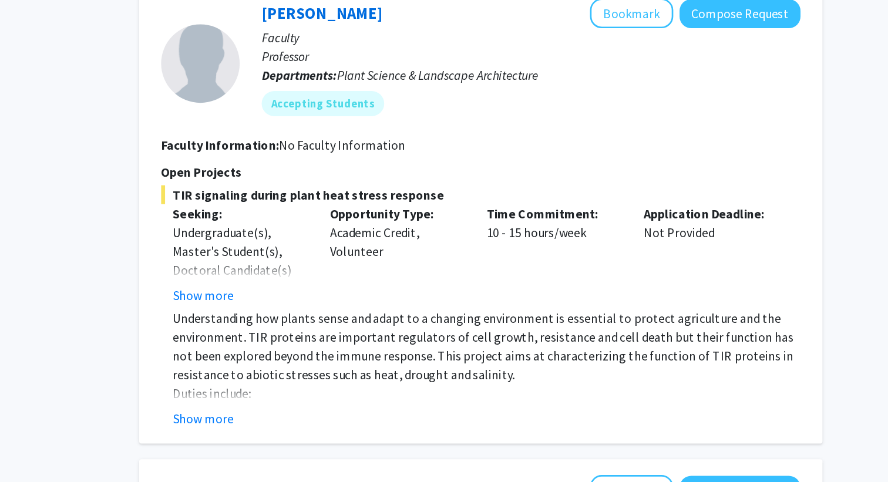
scroll to position [1706, 0]
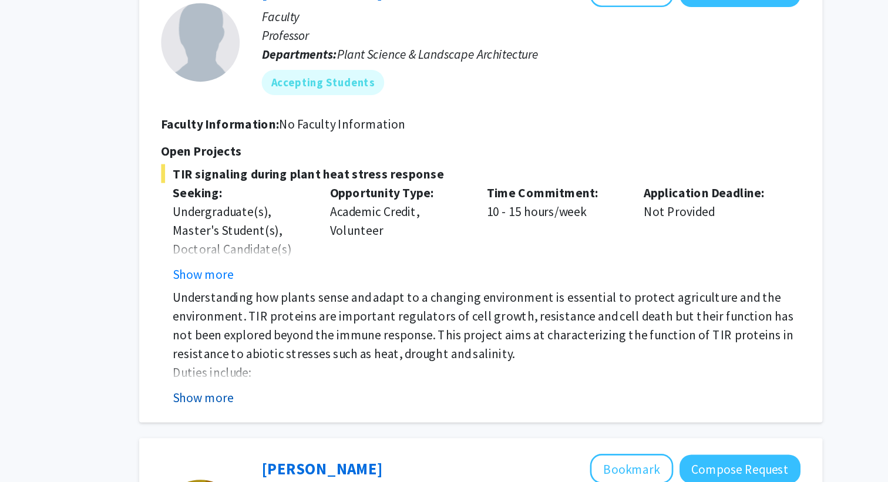
click at [335, 412] on button "Show more" at bounding box center [324, 419] width 45 height 14
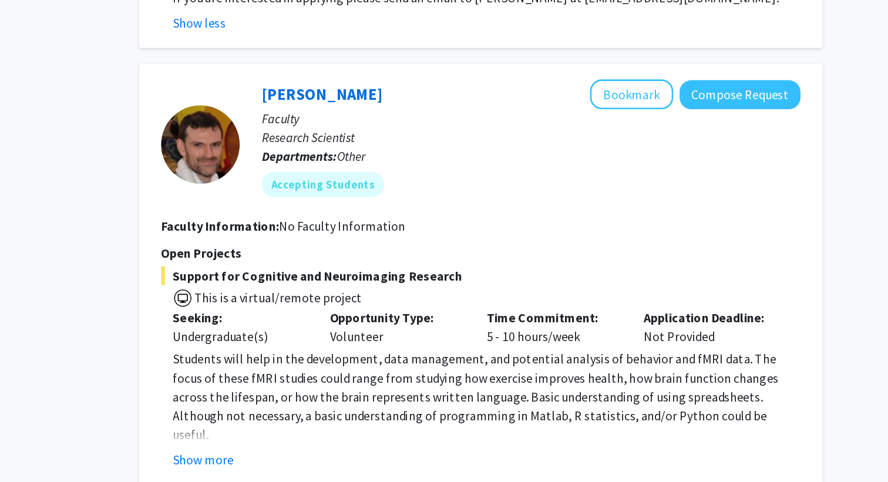
scroll to position [2156, 0]
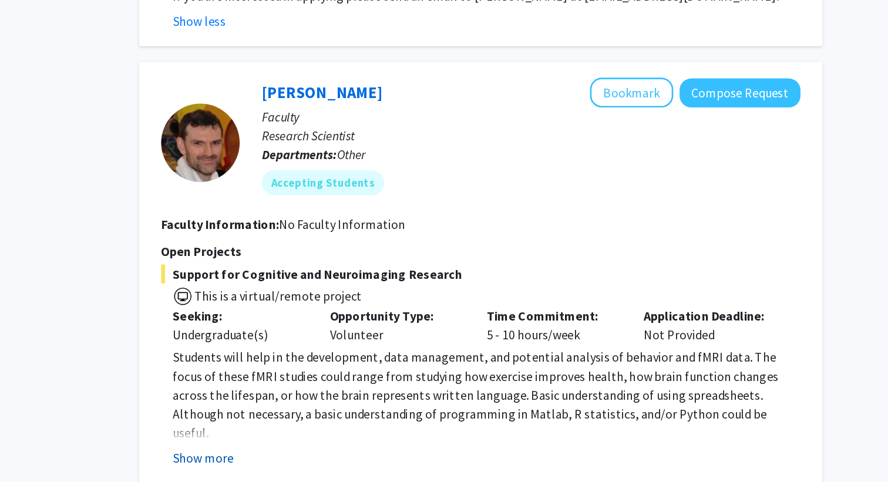
click at [326, 457] on button "Show more" at bounding box center [324, 464] width 45 height 14
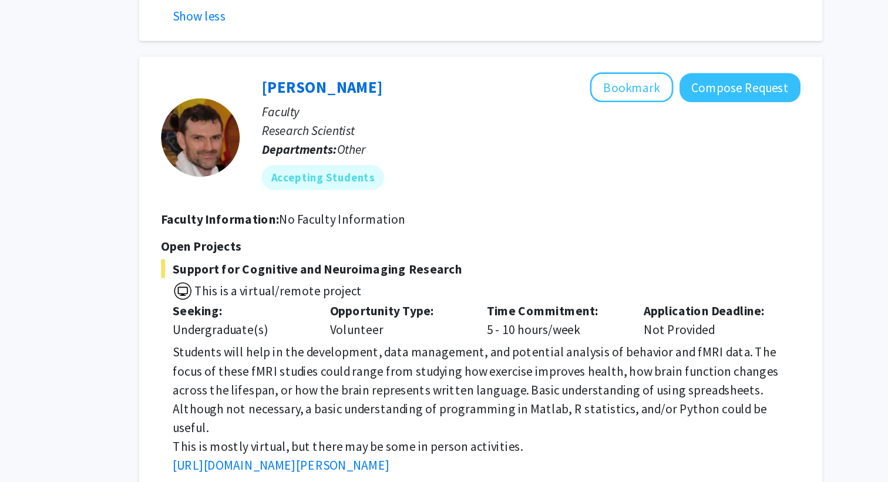
scroll to position [2273, 0]
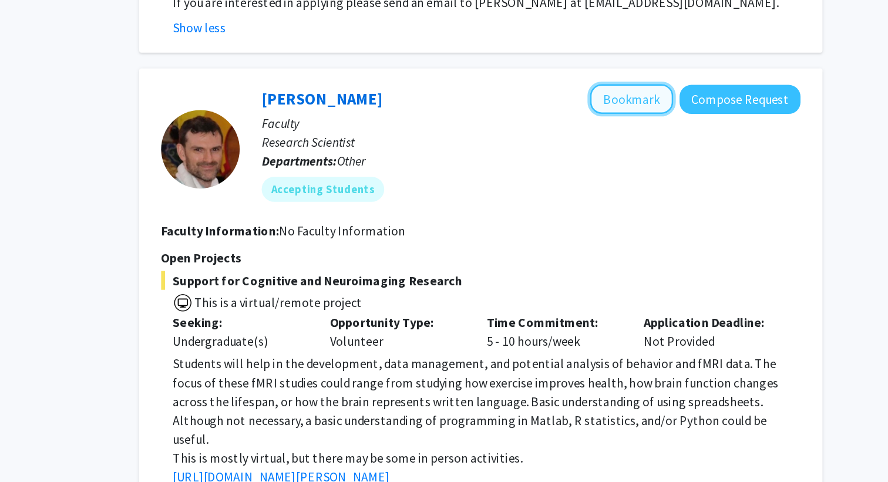
click at [627, 63] on button "Bookmark" at bounding box center [645, 74] width 62 height 22
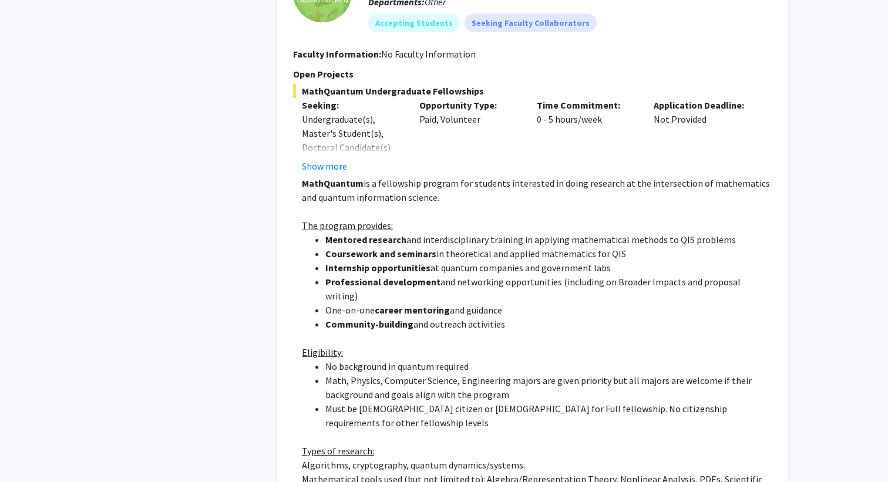
scroll to position [0, 0]
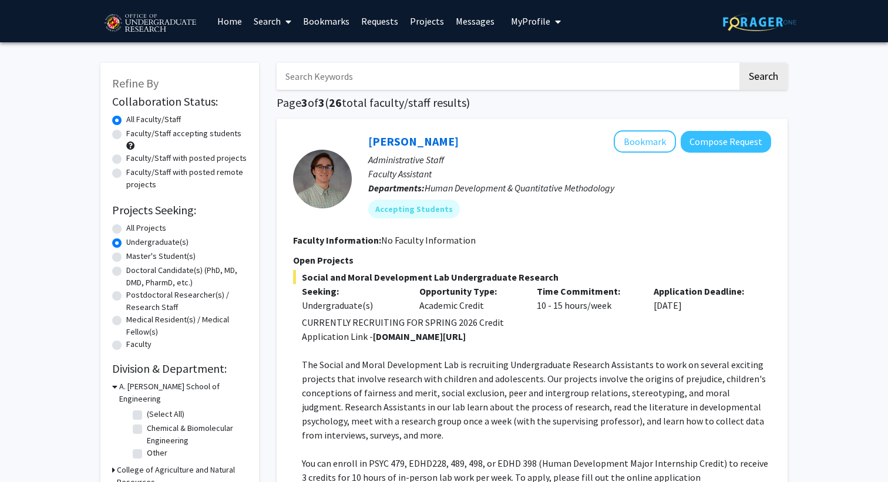
click at [227, 22] on link "Home" at bounding box center [229, 21] width 36 height 41
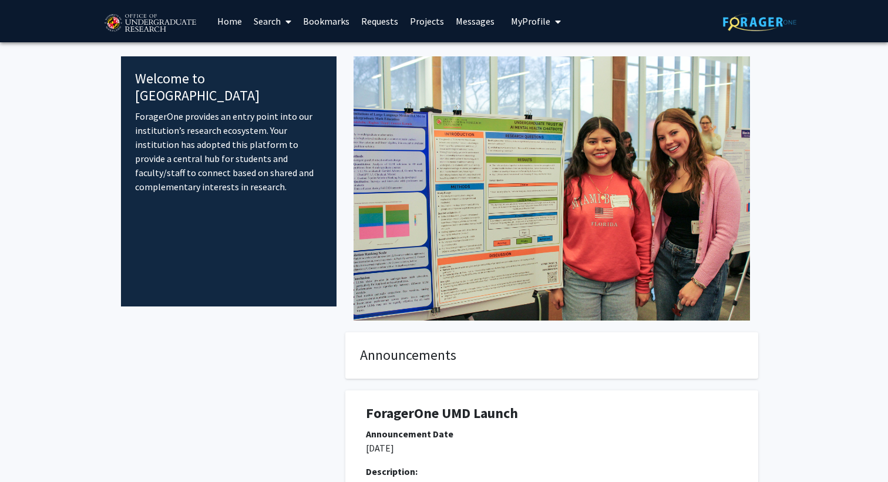
click at [274, 19] on link "Search" at bounding box center [272, 21] width 49 height 41
click at [271, 78] on span "Students" at bounding box center [284, 77] width 72 height 23
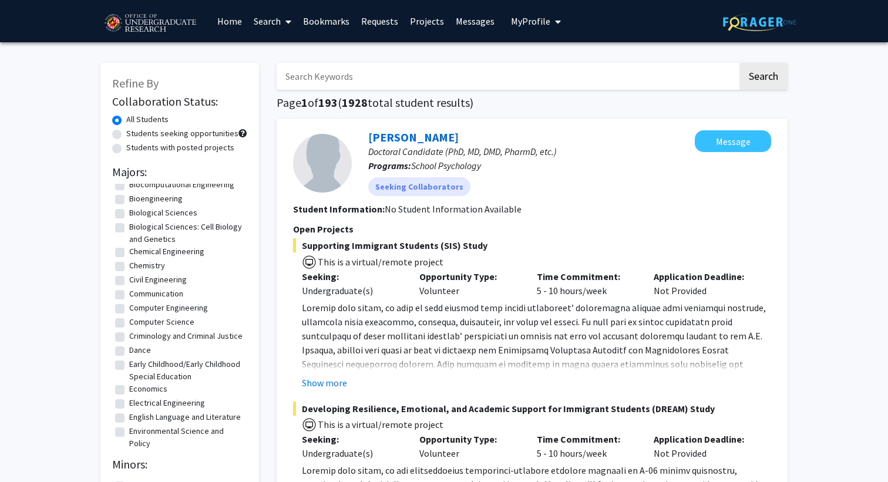
scroll to position [210, 0]
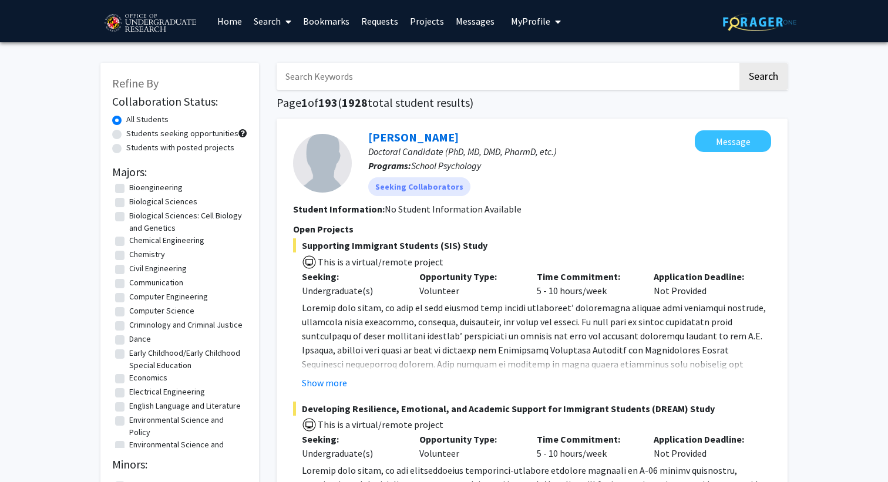
click at [129, 311] on label "Computer Science" at bounding box center [161, 311] width 65 height 12
click at [129, 311] on input "Computer Science" at bounding box center [133, 309] width 8 height 8
checkbox input "true"
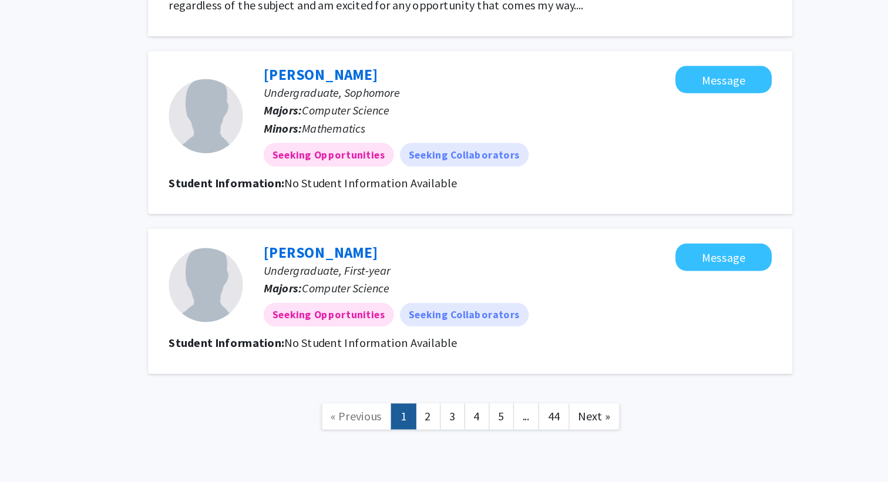
scroll to position [1613, 0]
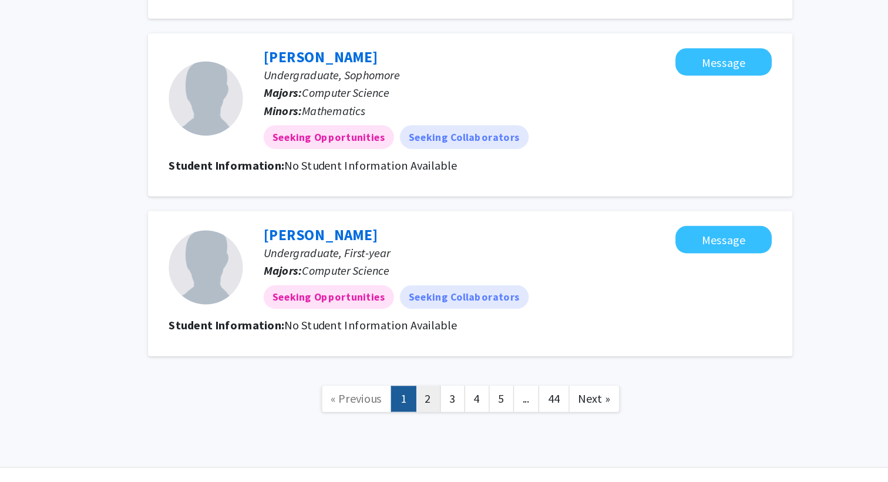
click at [492, 406] on link "2" at bounding box center [498, 416] width 20 height 21
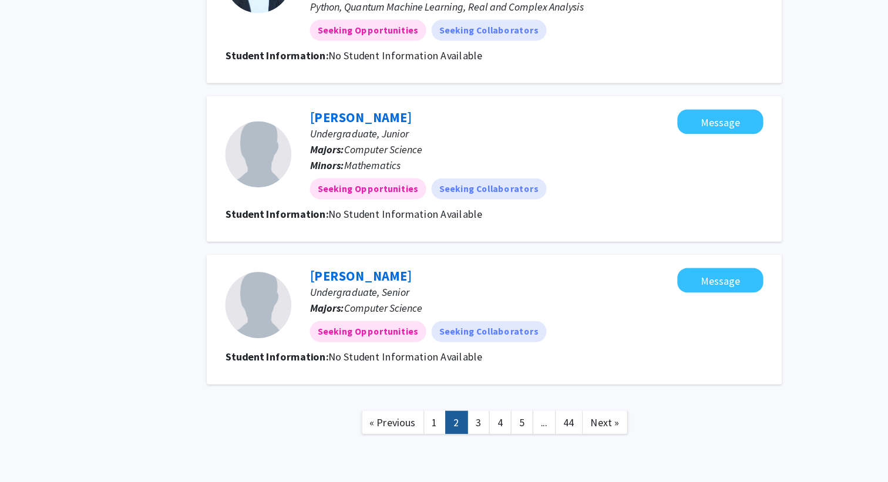
scroll to position [1150, 0]
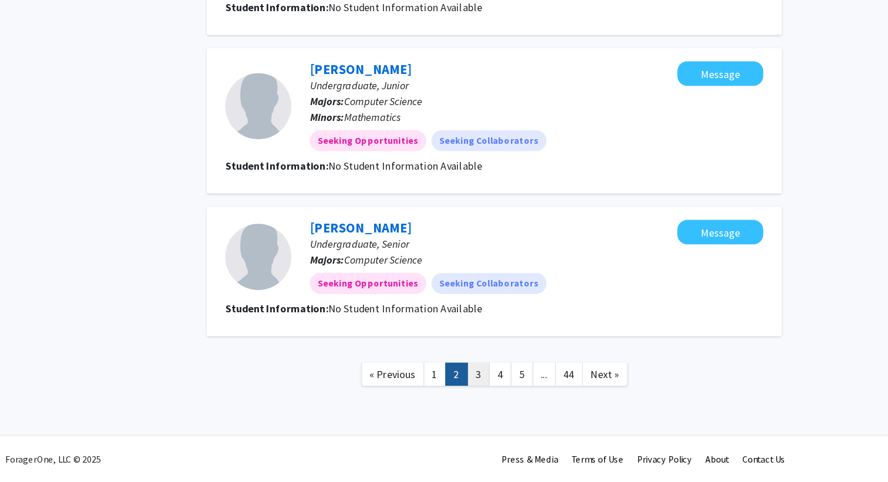
click at [520, 387] on link "3" at bounding box center [518, 386] width 20 height 21
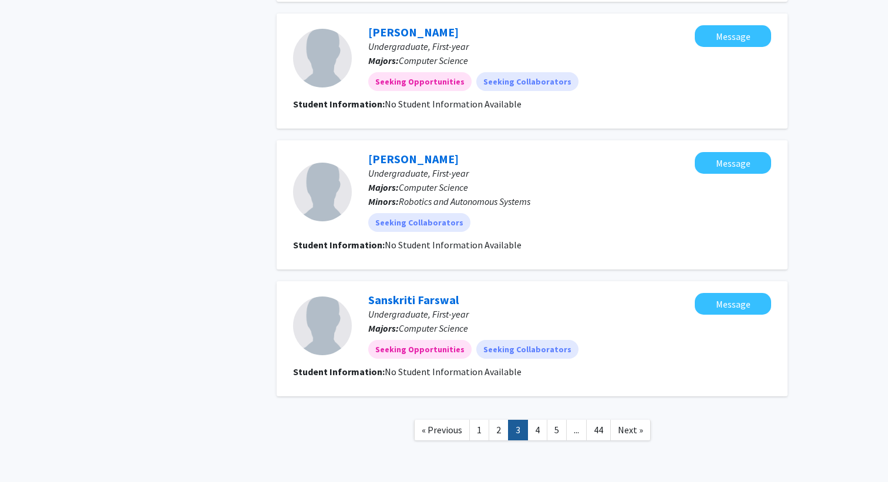
scroll to position [1082, 0]
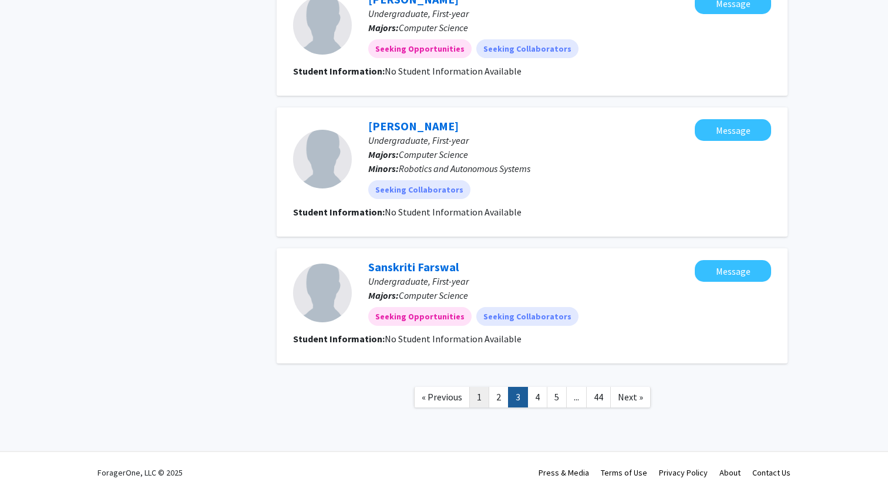
click at [475, 391] on link "1" at bounding box center [479, 397] width 20 height 21
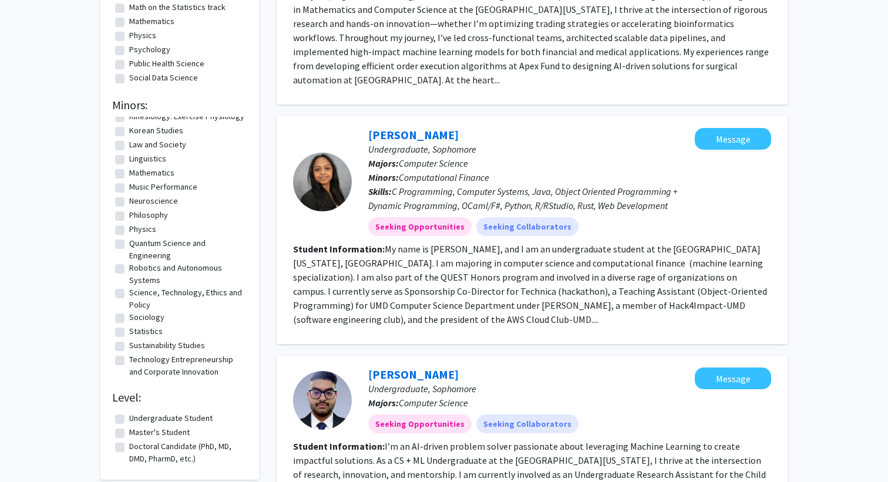
scroll to position [383, 0]
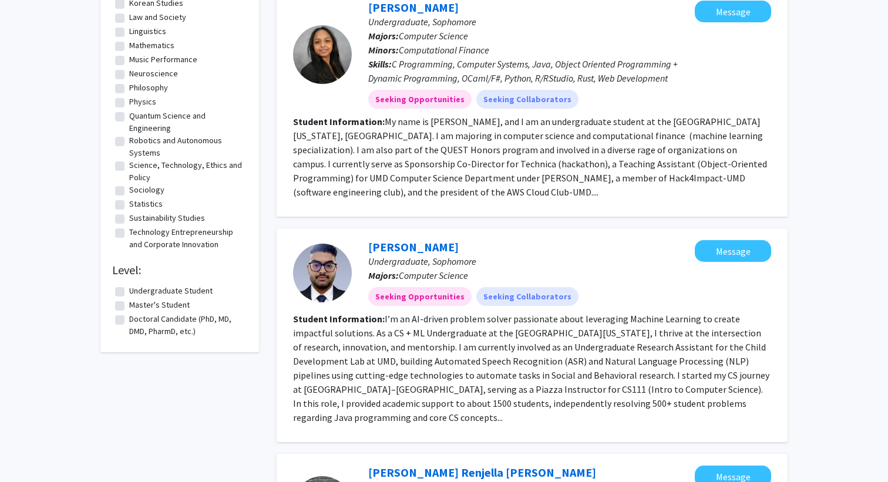
click at [129, 292] on label "Undergraduate Student" at bounding box center [170, 291] width 83 height 12
click at [129, 292] on input "Undergraduate Student" at bounding box center [133, 289] width 8 height 8
checkbox input "true"
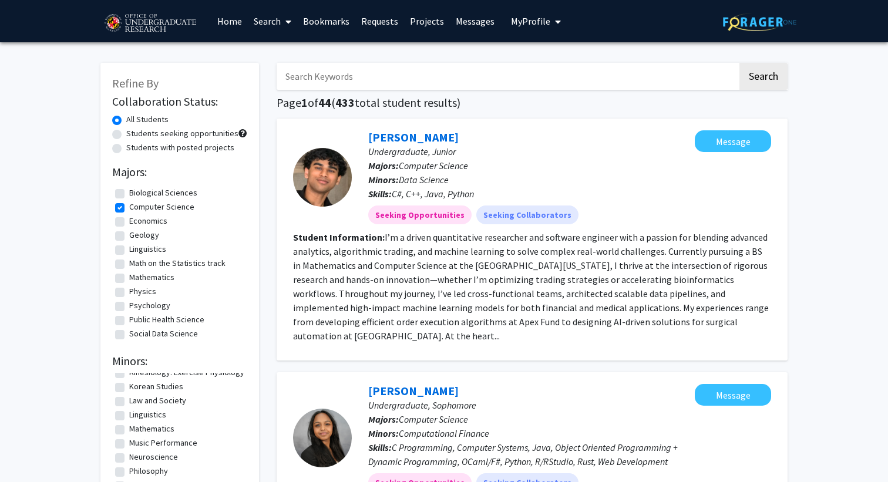
click at [273, 22] on link "Search" at bounding box center [272, 21] width 49 height 41
click at [312, 21] on link "Bookmarks" at bounding box center [326, 21] width 58 height 41
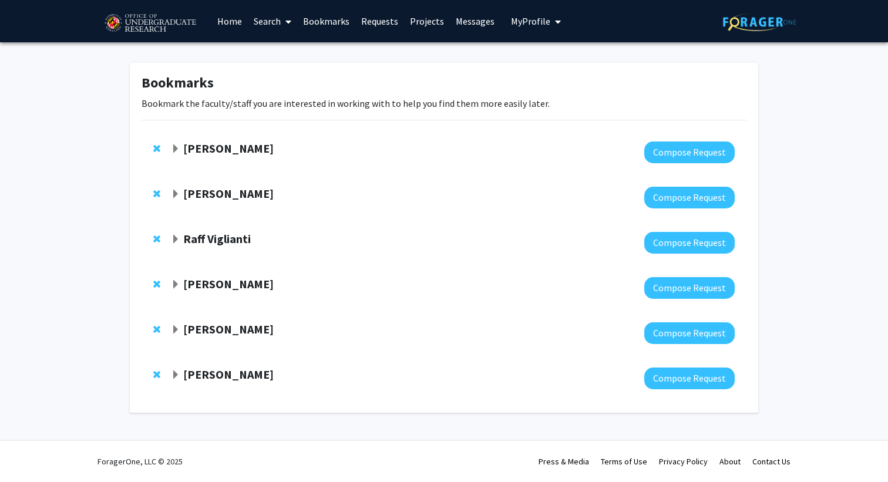
click at [374, 18] on link "Requests" at bounding box center [379, 21] width 49 height 41
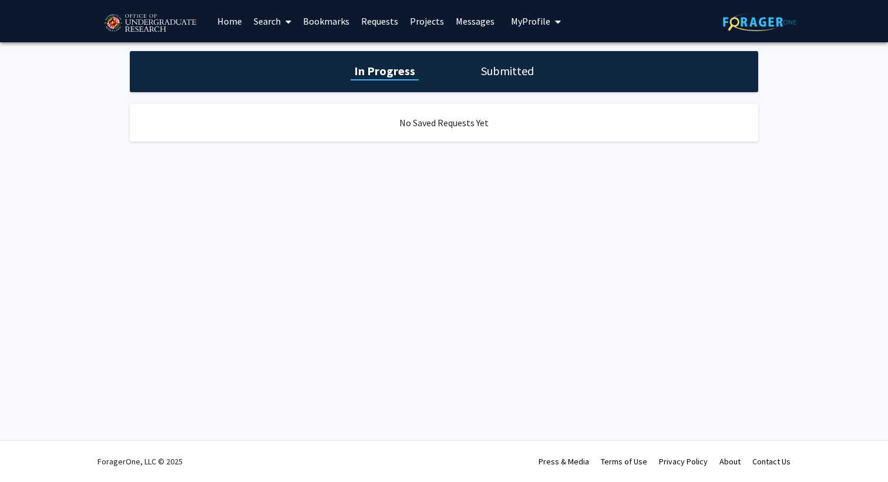
click at [423, 22] on link "Projects" at bounding box center [427, 21] width 46 height 41
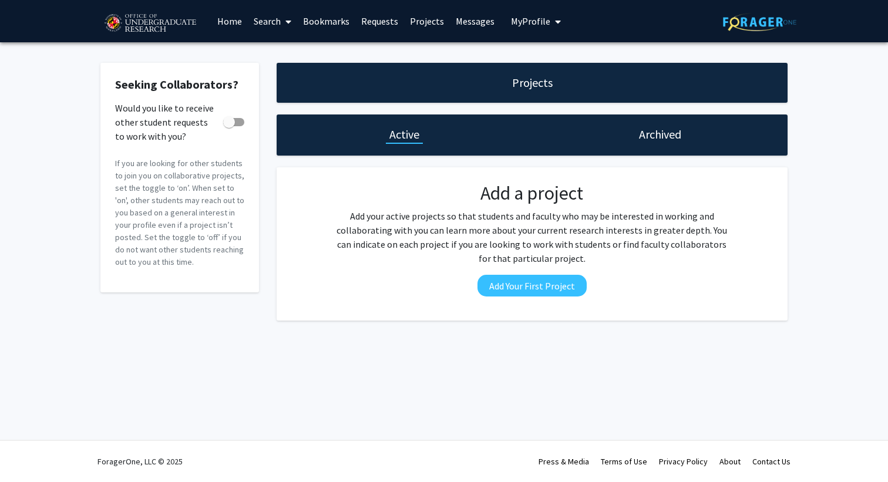
click at [470, 21] on link "Messages" at bounding box center [475, 21] width 50 height 41
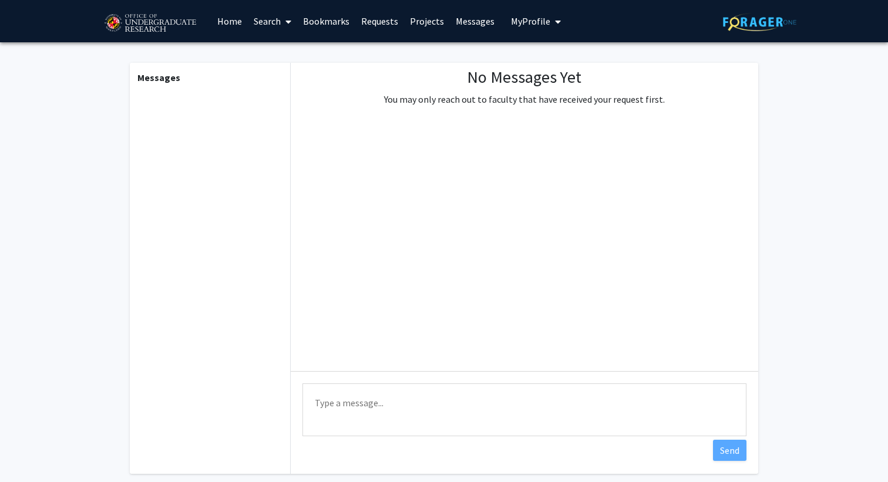
click at [511, 21] on span "My Profile" at bounding box center [530, 21] width 39 height 12
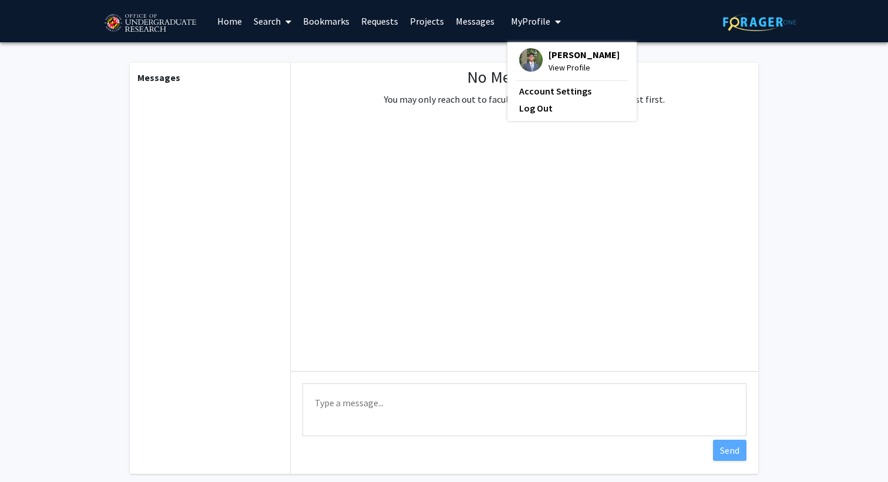
click at [511, 21] on span "My Profile" at bounding box center [530, 21] width 39 height 12
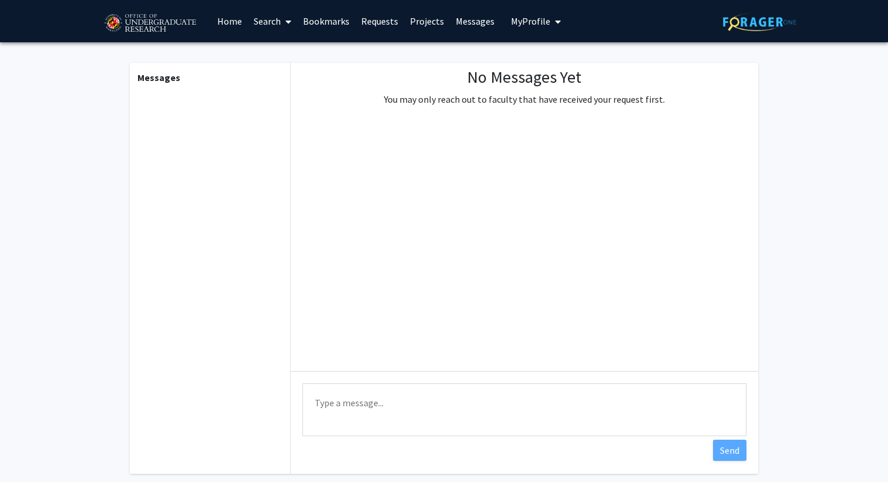
click at [228, 23] on link "Home" at bounding box center [229, 21] width 36 height 41
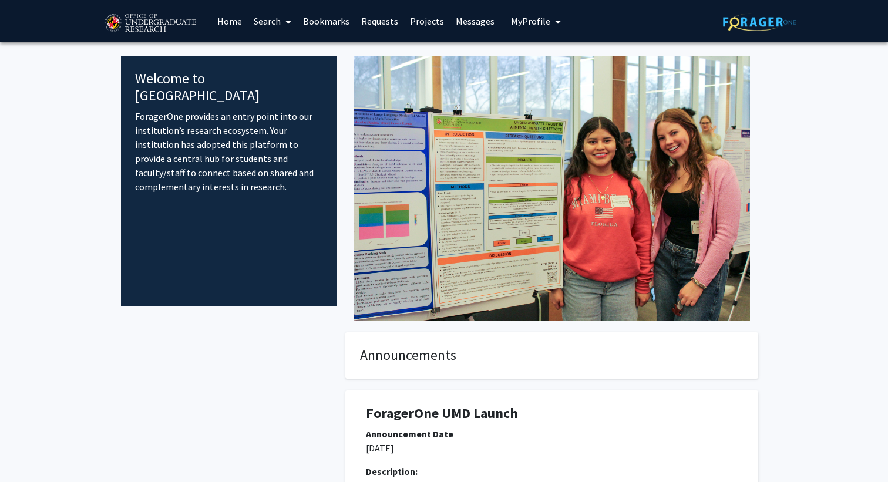
click at [514, 22] on span "My Profile" at bounding box center [530, 21] width 39 height 12
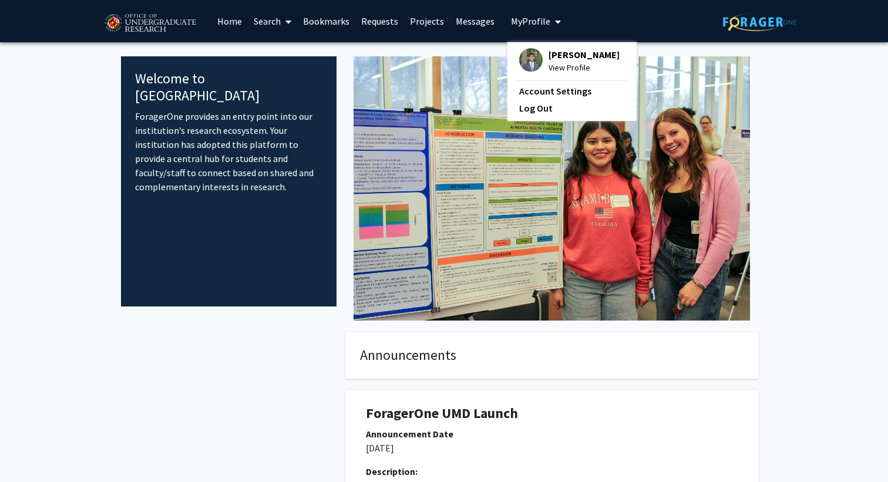
click at [554, 52] on span "[PERSON_NAME]" at bounding box center [583, 54] width 71 height 13
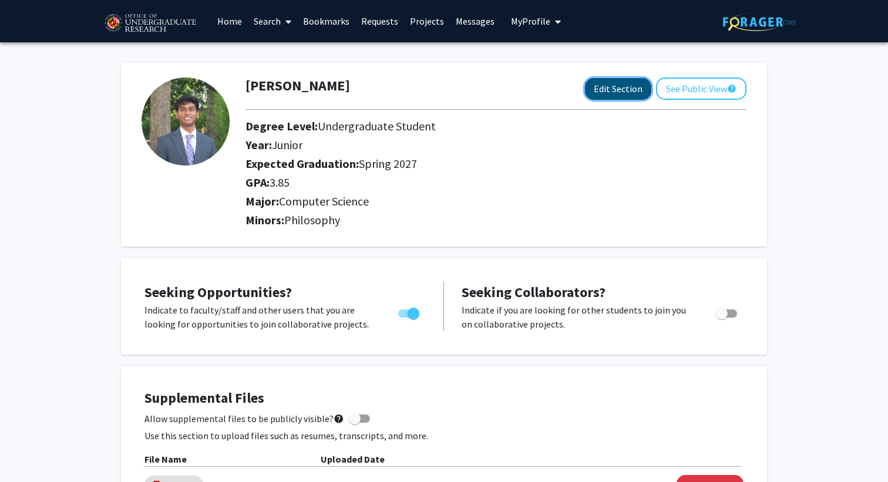
click at [617, 90] on button "Edit Section" at bounding box center [618, 89] width 66 height 22
select select "junior"
select select "37: spring_2027"
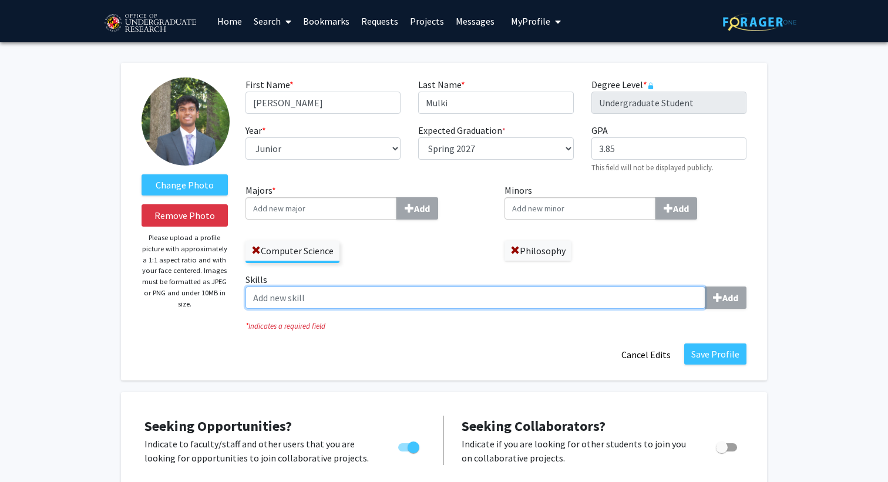
click at [505, 299] on input "Skills Add" at bounding box center [475, 298] width 460 height 22
type input "Java"
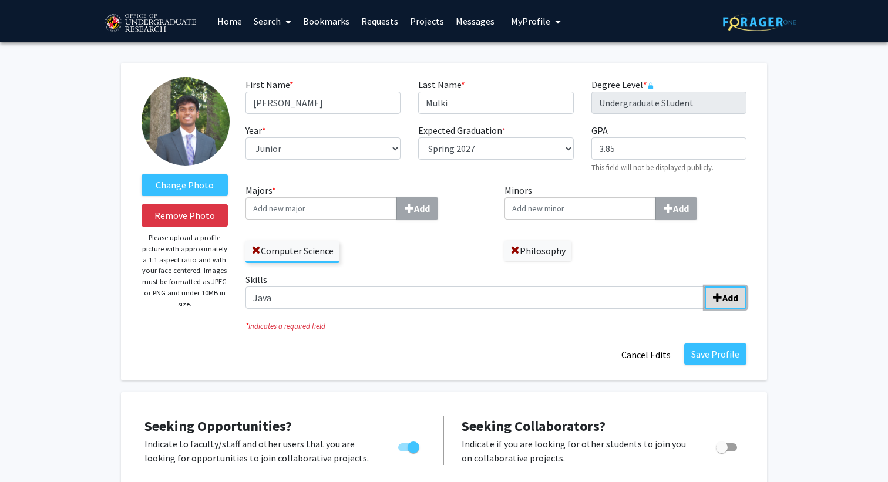
click at [713, 297] on span "submit" at bounding box center [717, 297] width 9 height 9
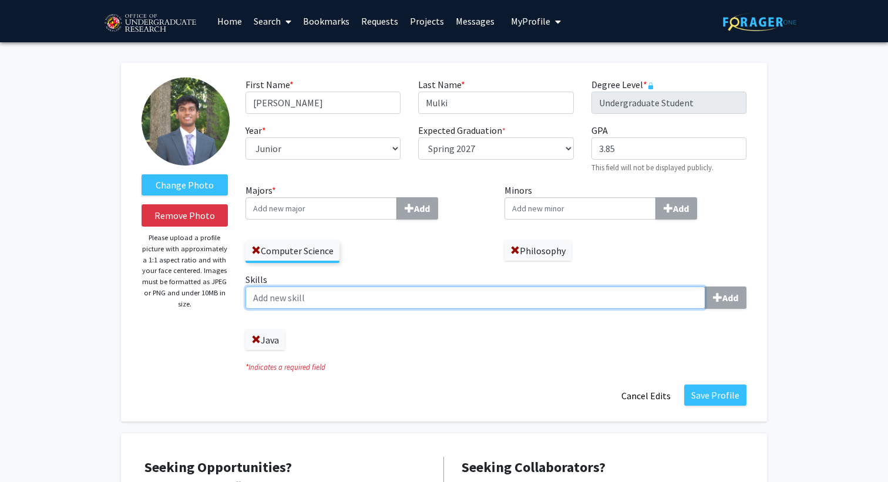
click at [498, 300] on input "Skills Add" at bounding box center [475, 298] width 460 height 22
type input "C"
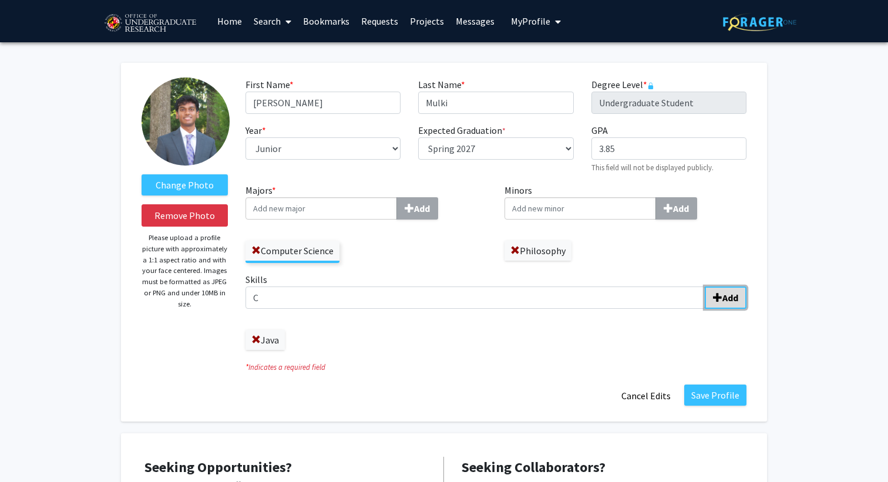
click at [721, 296] on span "submit" at bounding box center [717, 297] width 9 height 9
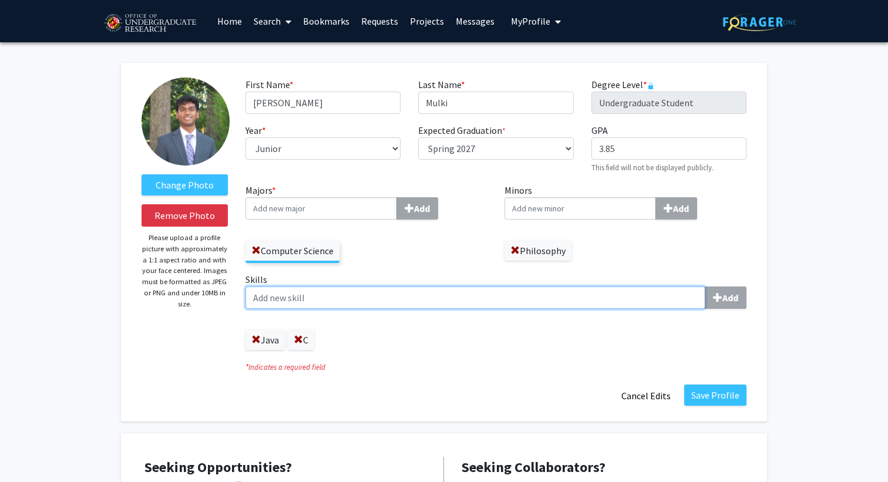
click at [569, 298] on input "Skills Add" at bounding box center [475, 298] width 460 height 22
type input "React.js"
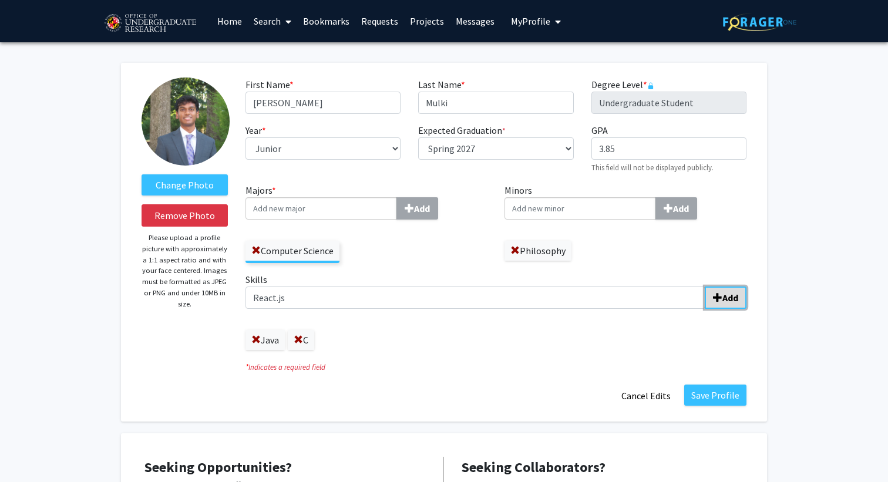
click at [726, 292] on b "Add" at bounding box center [730, 298] width 16 height 12
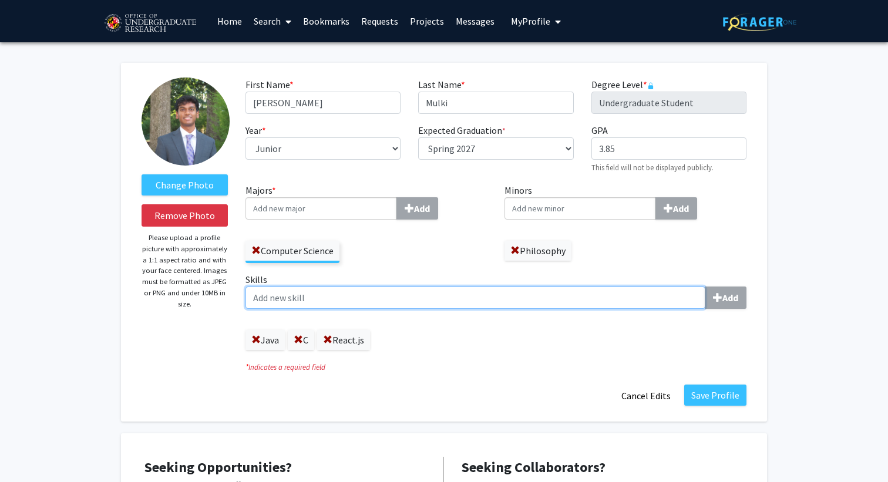
click at [460, 298] on input "Skills Add" at bounding box center [475, 298] width 460 height 22
type input "Python"
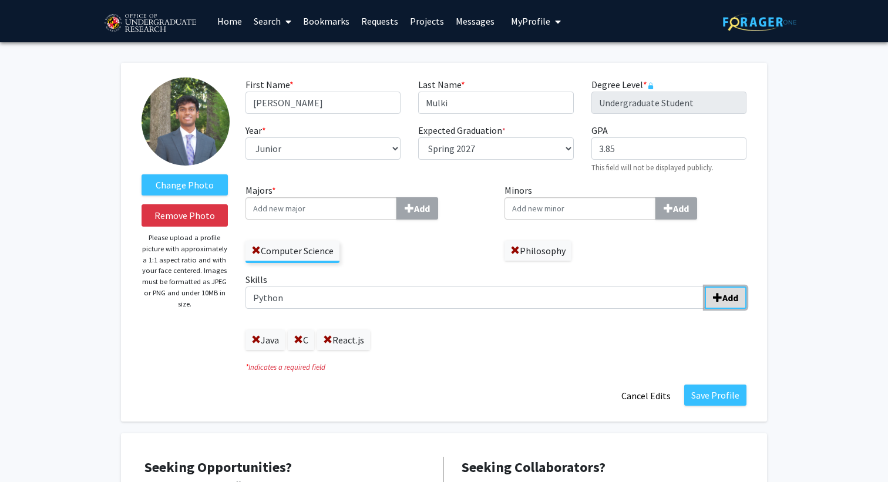
click at [726, 296] on b "Add" at bounding box center [730, 298] width 16 height 12
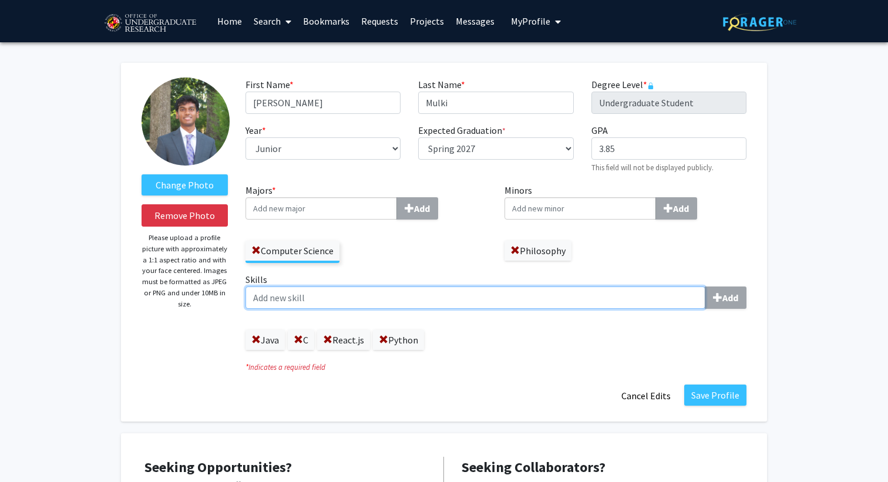
click at [451, 299] on input "Skills Add" at bounding box center [475, 298] width 460 height 22
type input "Ha"
type input "JavaScript"
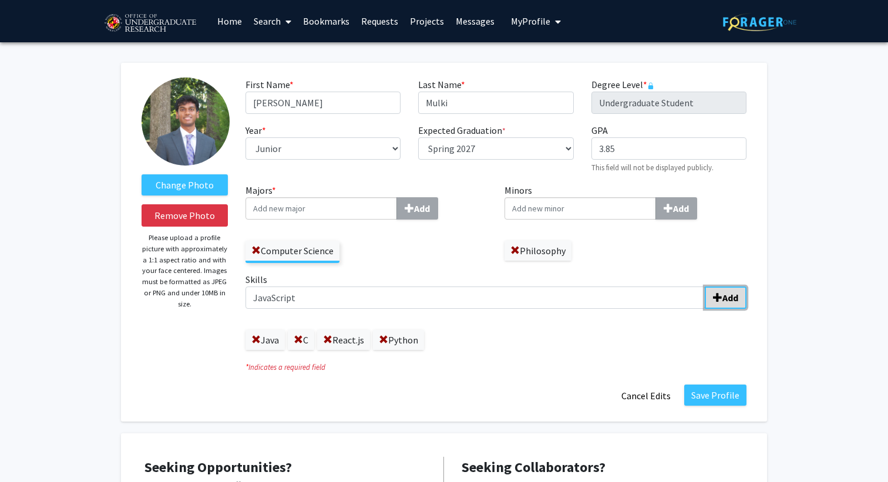
click at [720, 301] on span "submit" at bounding box center [717, 297] width 9 height 9
click at [326, 22] on link "Bookmarks" at bounding box center [326, 21] width 58 height 41
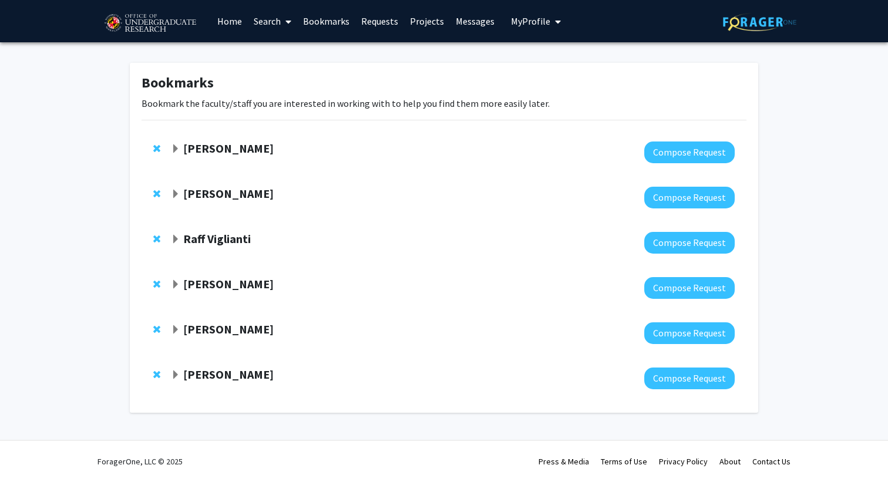
click at [234, 147] on strong "[PERSON_NAME]" at bounding box center [228, 148] width 90 height 15
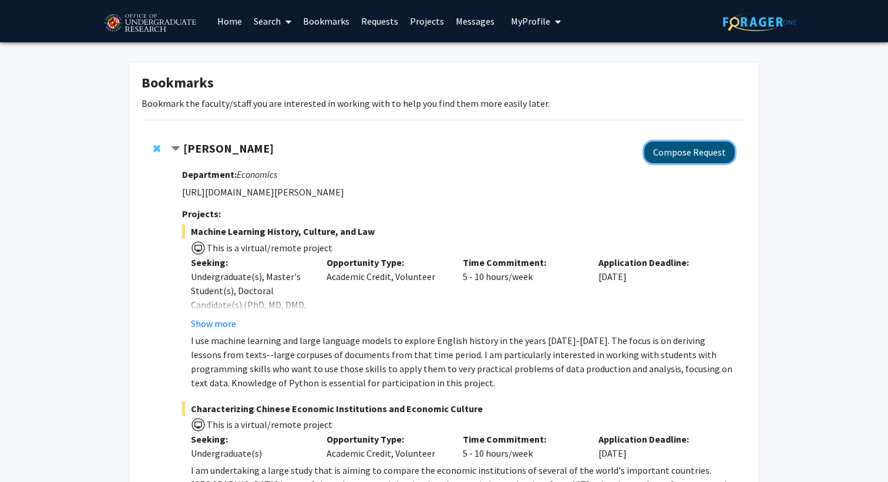
click at [679, 149] on button "Compose Request" at bounding box center [689, 152] width 90 height 22
click at [150, 31] on img at bounding box center [149, 23] width 99 height 29
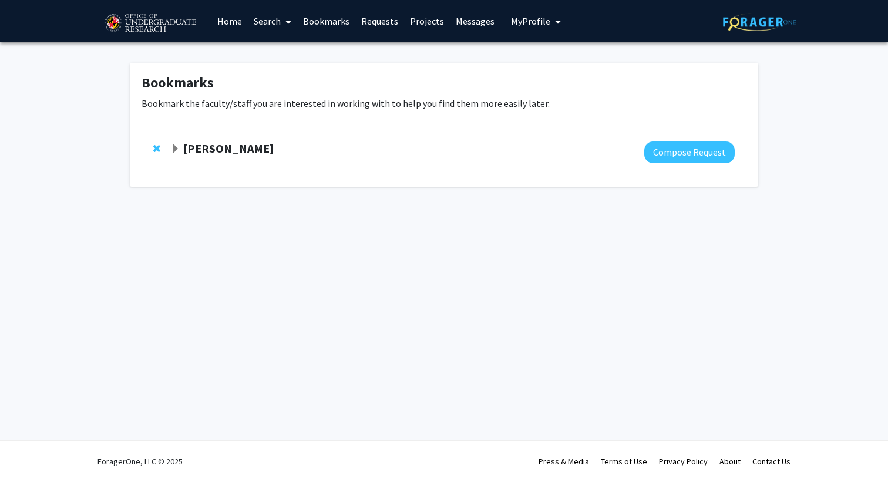
click at [198, 143] on strong "[PERSON_NAME]" at bounding box center [228, 148] width 90 height 15
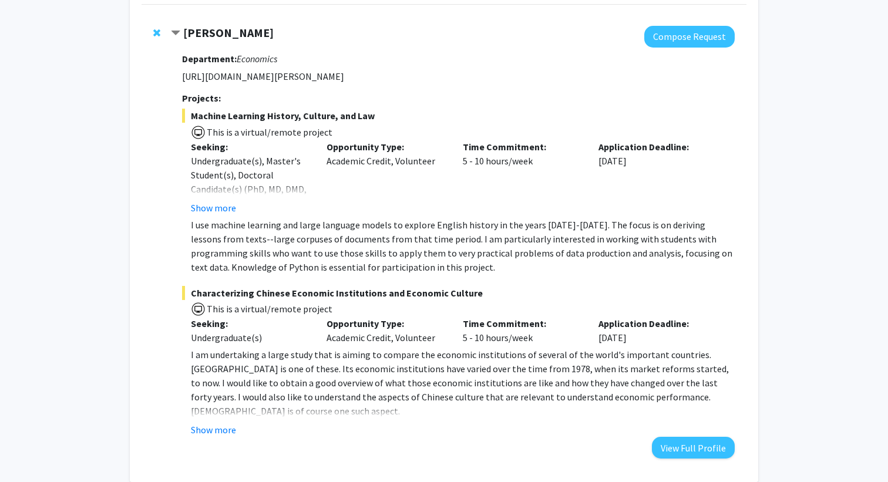
scroll to position [102, 0]
